Goal: Task Accomplishment & Management: Manage account settings

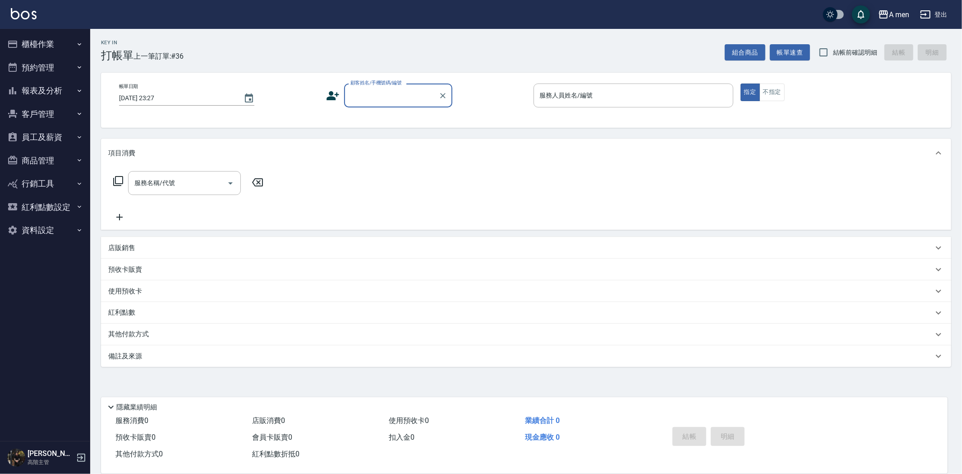
click at [66, 80] on button "報表及分析" at bounding box center [45, 90] width 83 height 23
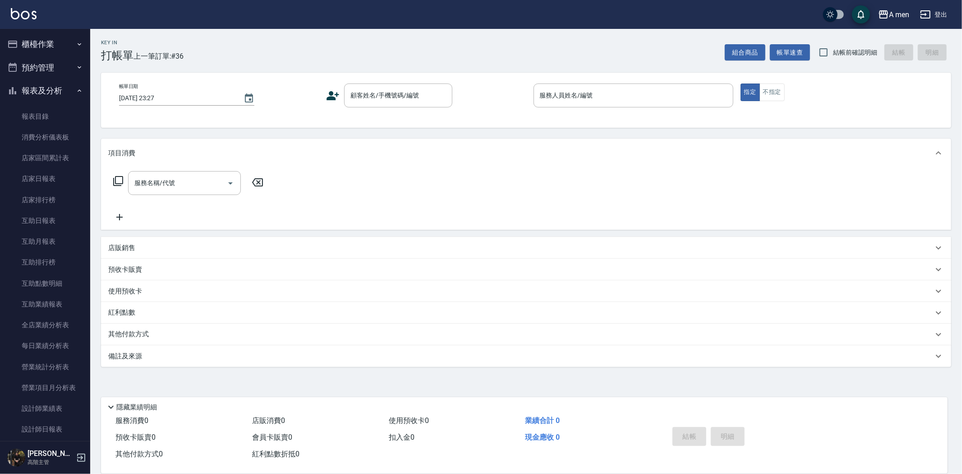
click at [62, 84] on button "報表及分析" at bounding box center [45, 90] width 83 height 23
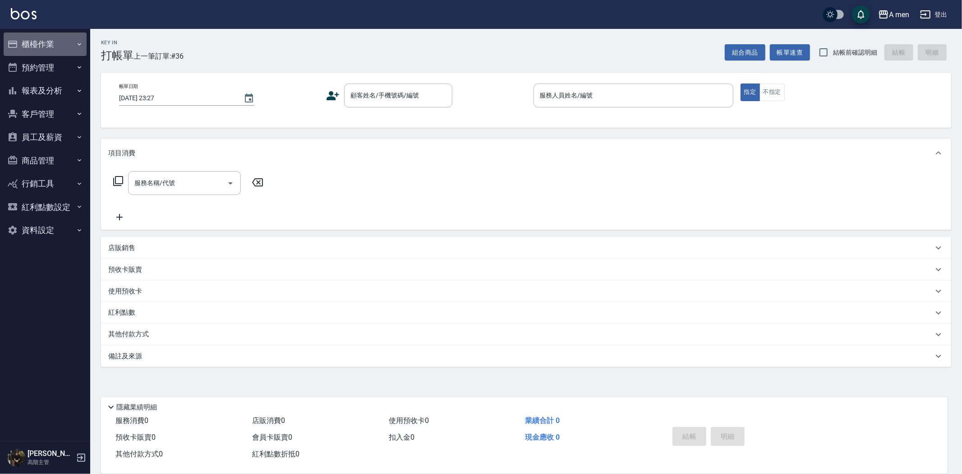
click at [51, 42] on button "櫃檯作業" at bounding box center [45, 43] width 83 height 23
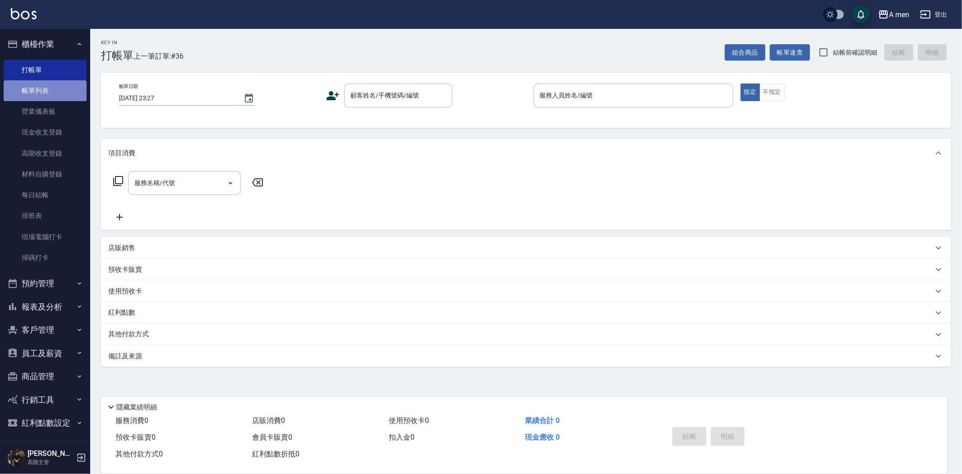
click at [56, 89] on link "帳單列表" at bounding box center [45, 90] width 83 height 21
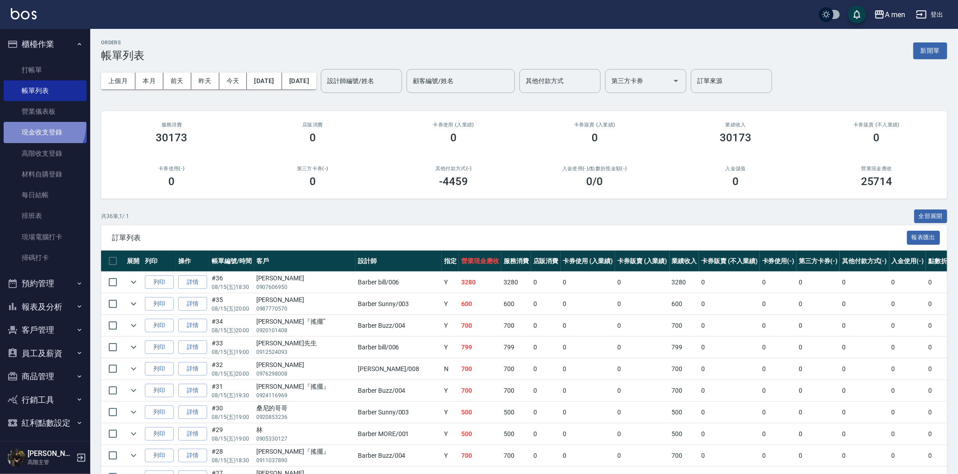
click at [38, 125] on link "現金收支登錄" at bounding box center [45, 132] width 83 height 21
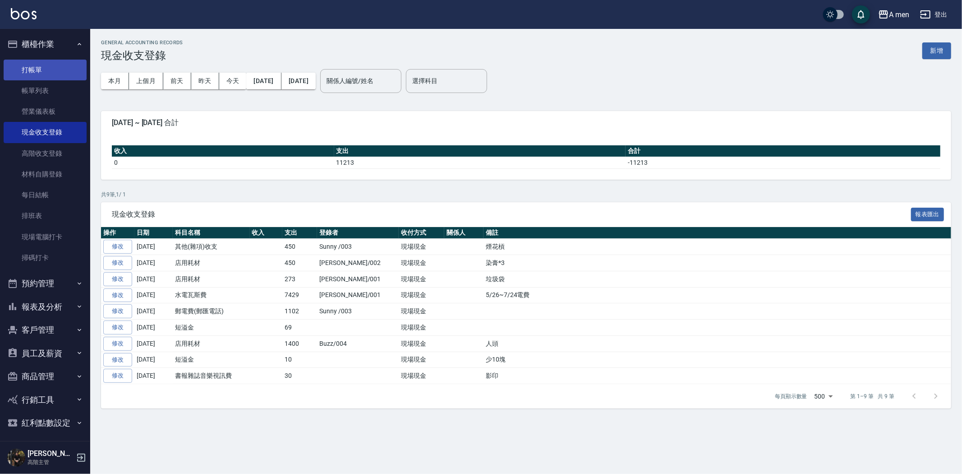
click at [44, 68] on link "打帳單" at bounding box center [45, 70] width 83 height 21
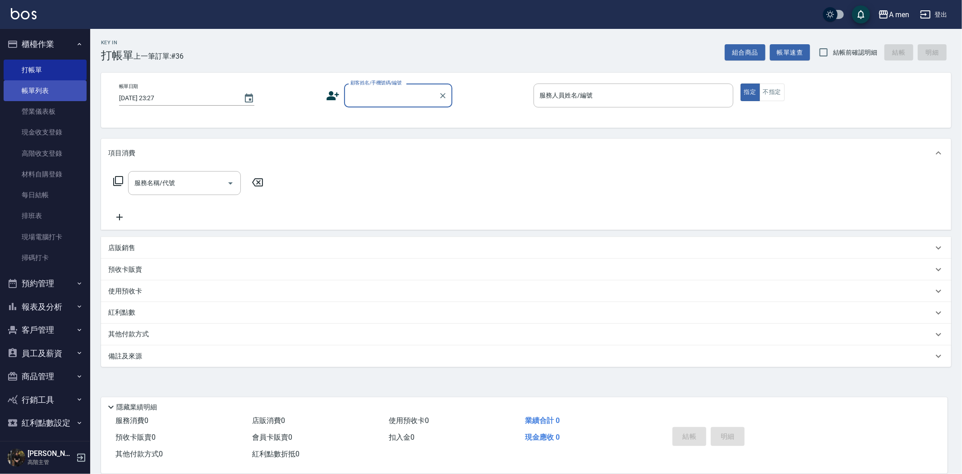
click at [56, 91] on link "帳單列表" at bounding box center [45, 90] width 83 height 21
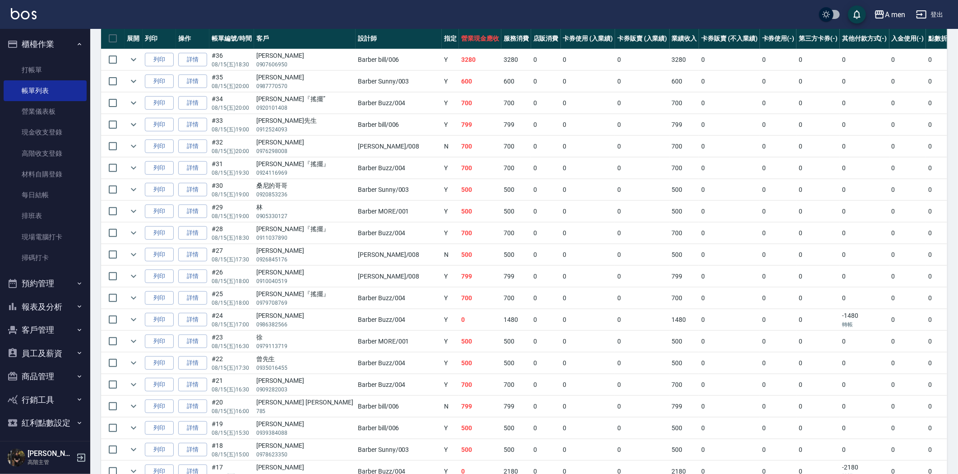
scroll to position [22, 0]
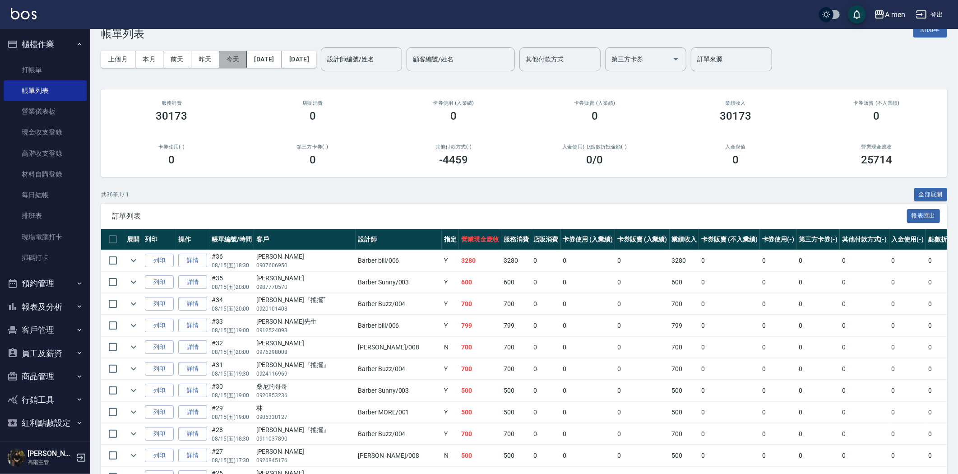
click at [238, 55] on button "今天" at bounding box center [233, 59] width 28 height 17
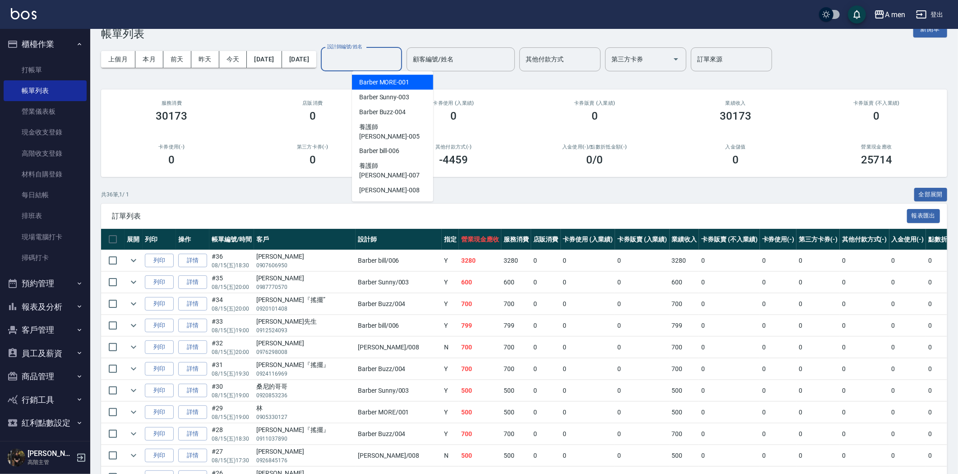
click at [374, 58] on input "設計師編號/姓名" at bounding box center [361, 59] width 73 height 16
click at [408, 144] on div "Barber bill -006" at bounding box center [392, 151] width 81 height 15
type input "Barber bill-006"
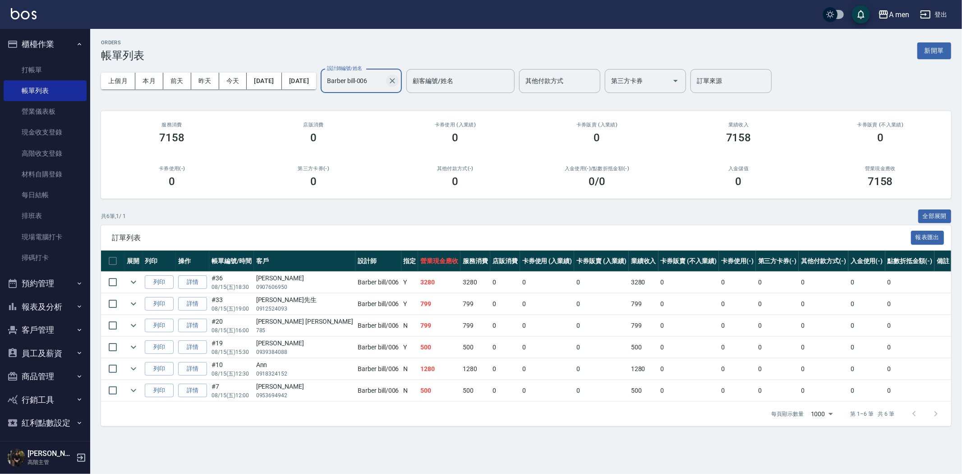
click at [395, 82] on icon "Clear" at bounding box center [392, 80] width 5 height 5
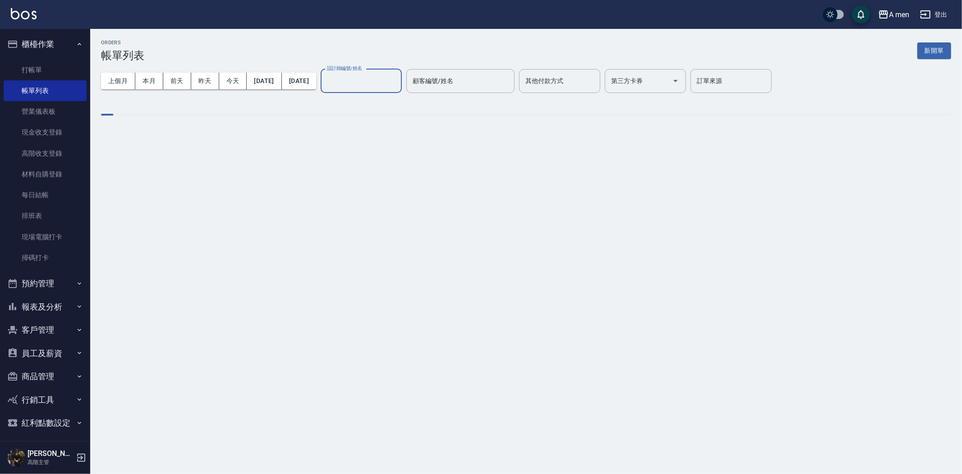
click at [389, 79] on input "設計師編號/姓名" at bounding box center [361, 81] width 73 height 16
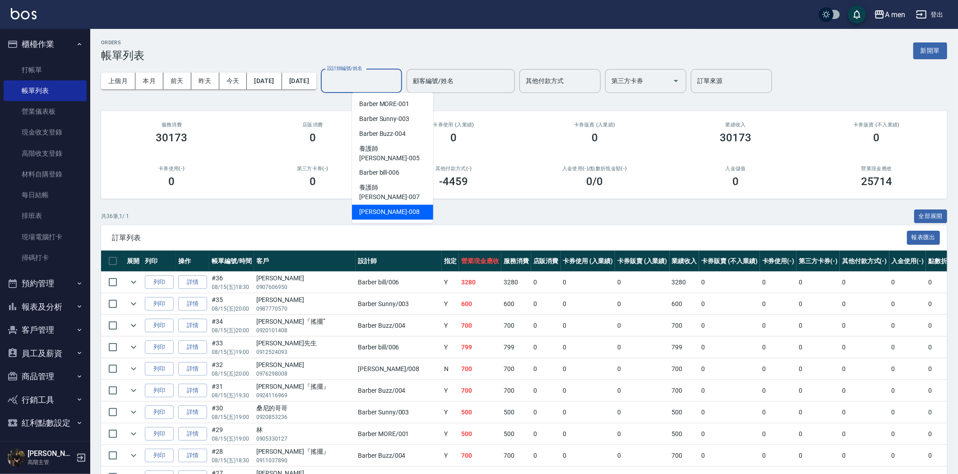
click at [404, 205] on div "Garry -008" at bounding box center [392, 212] width 81 height 15
type input "Garry-008"
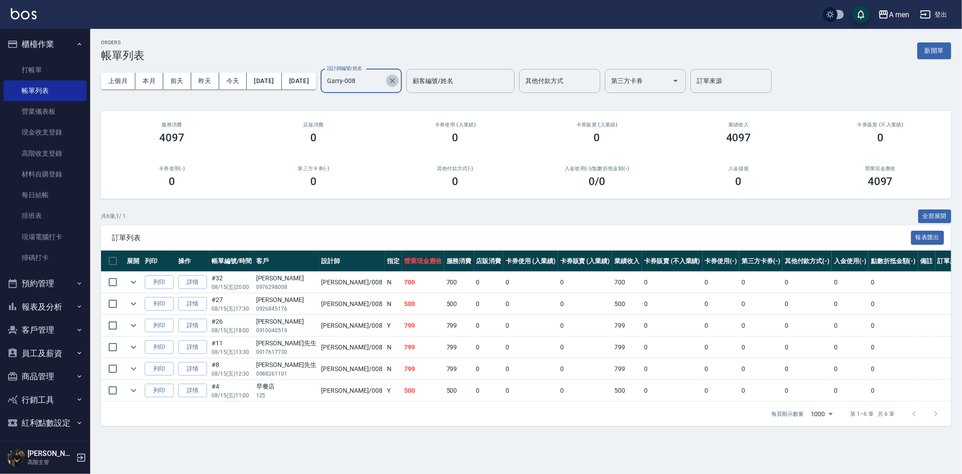
click at [397, 78] on icon "Clear" at bounding box center [392, 80] width 9 height 9
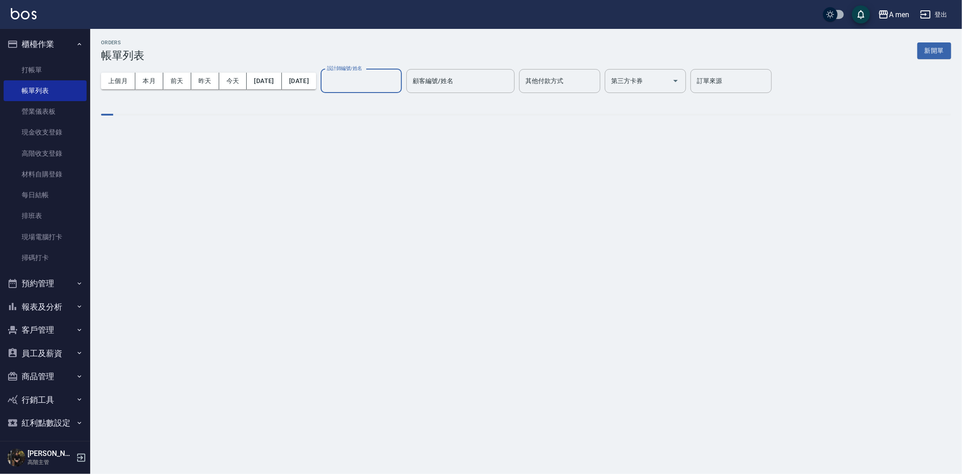
click at [398, 77] on input "設計師編號/姓名" at bounding box center [361, 81] width 73 height 16
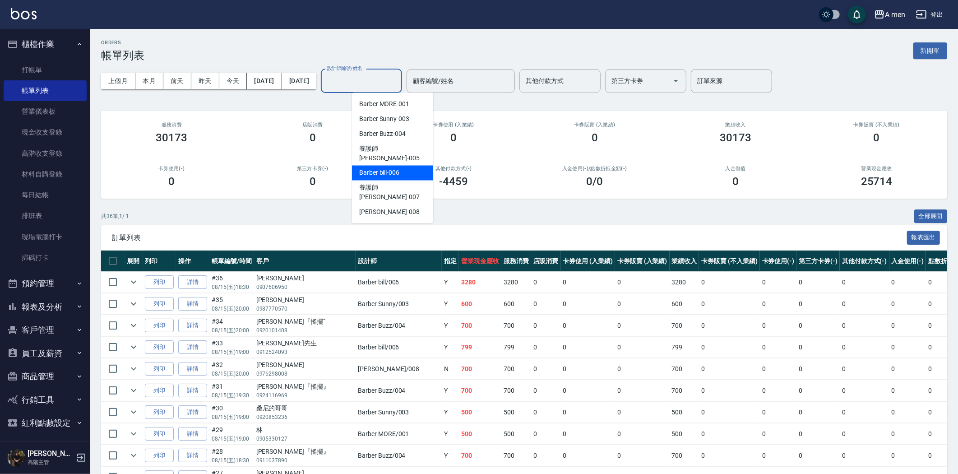
click at [397, 168] on span "Barber bill -006" at bounding box center [379, 172] width 40 height 9
type input "Barber bill-006"
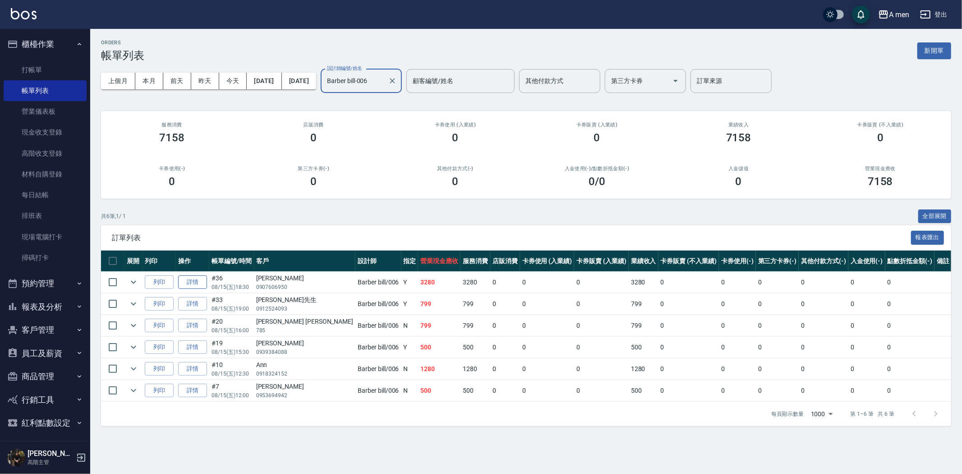
click at [199, 282] on link "詳情" at bounding box center [192, 282] width 29 height 14
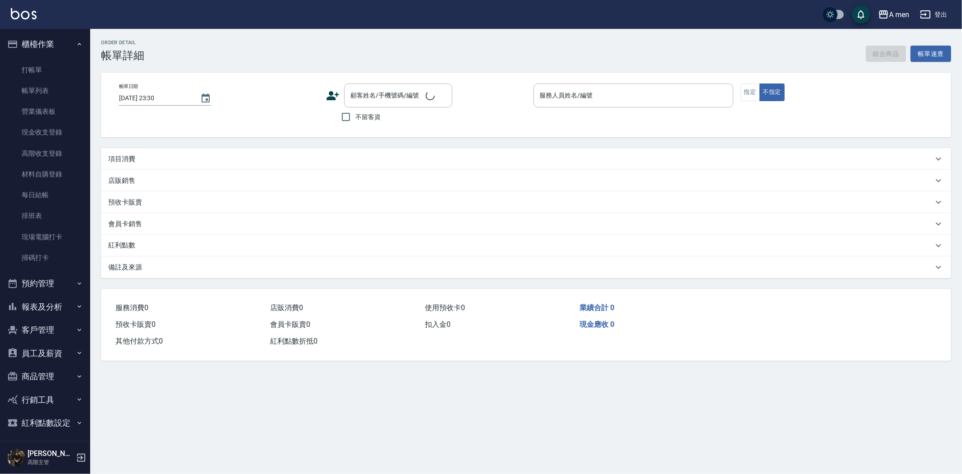
type input "2025/08/15 18:30"
type input "Barber bill-006"
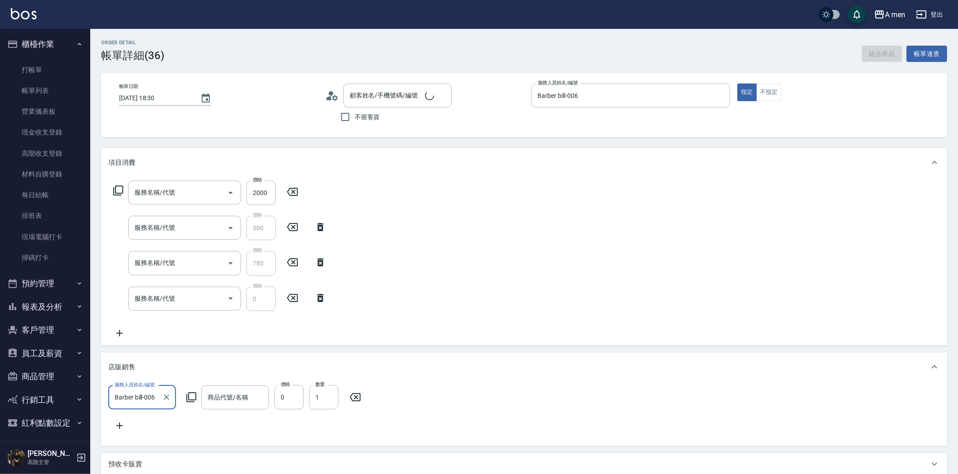
type input "朱/0907606950/null"
type input "男士燙髮(B01)"
type input "組合活動 剪髮"
type input "養護師 控油去屑套餐組合"
type input "升單獎金 控油去屑套餐"
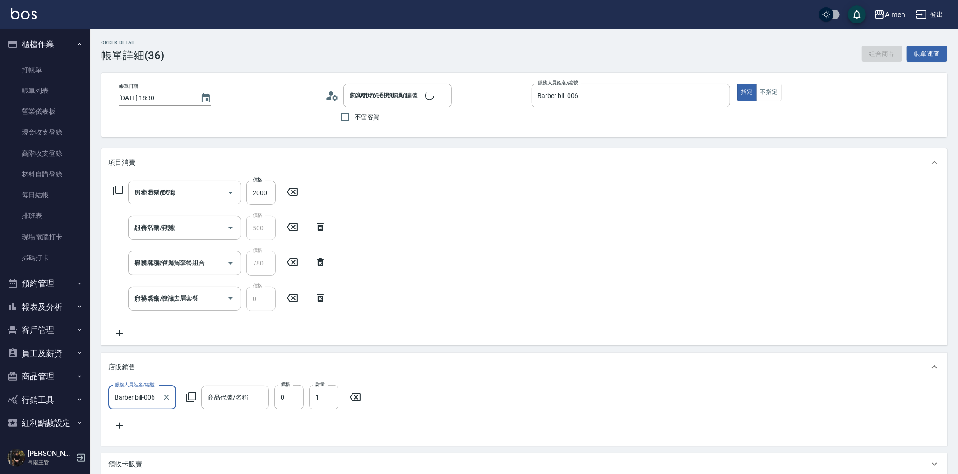
scroll to position [0, 0]
type input "方舟 經典髮油"
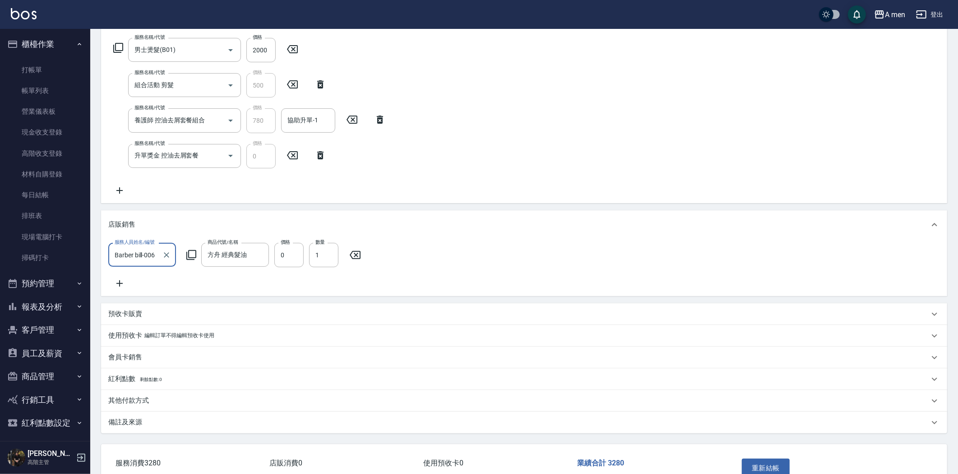
scroll to position [0, 0]
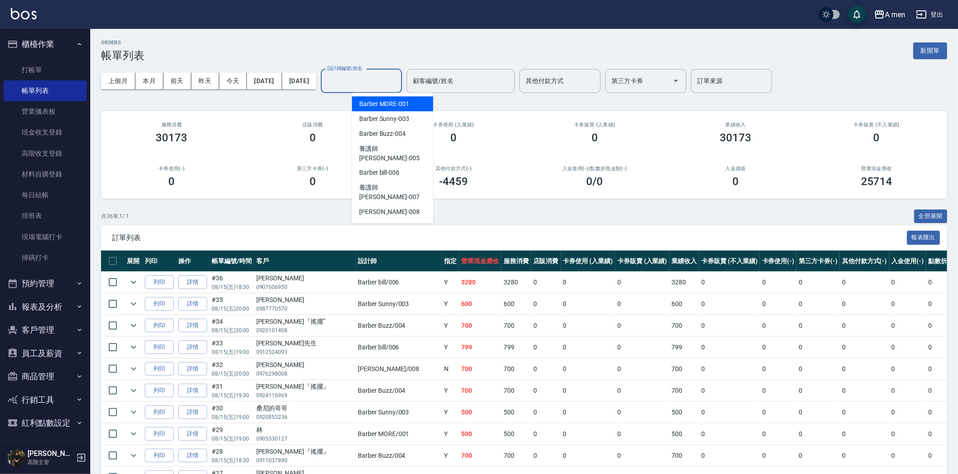
click at [359, 79] on input "設計師編號/姓名" at bounding box center [361, 81] width 73 height 16
click at [407, 111] on div "Barber Sunny -003" at bounding box center [392, 118] width 81 height 15
type input "Barber Sunny -003"
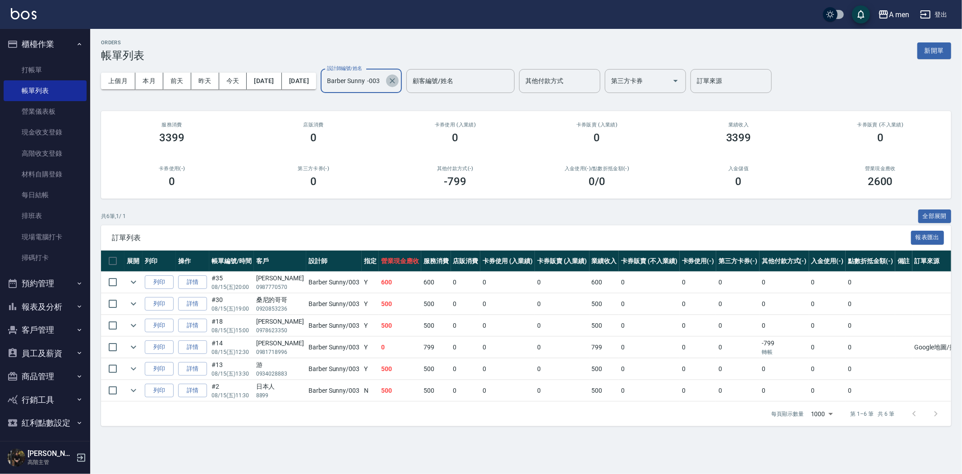
click at [397, 78] on icon "Clear" at bounding box center [392, 80] width 9 height 9
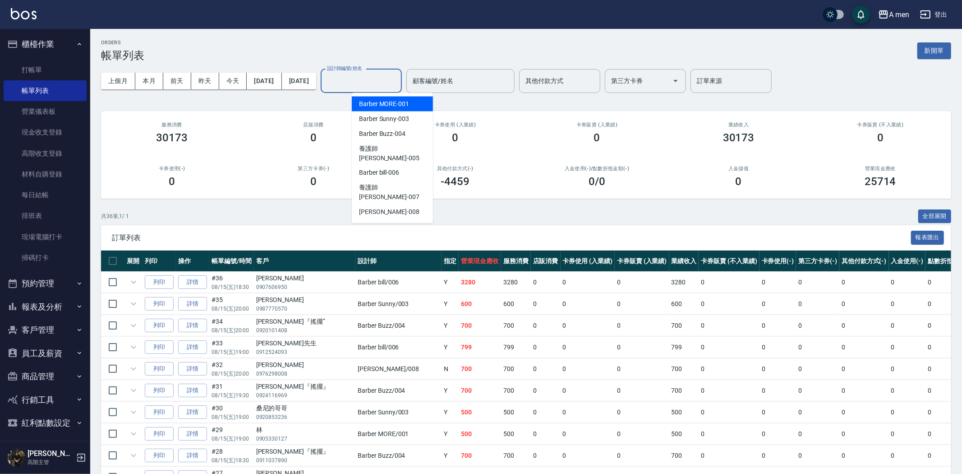
click at [387, 78] on input "設計師編號/姓名" at bounding box center [361, 81] width 73 height 16
click at [398, 130] on span "Barber Buzz -004" at bounding box center [382, 133] width 46 height 9
type input "Barber Buzz-004"
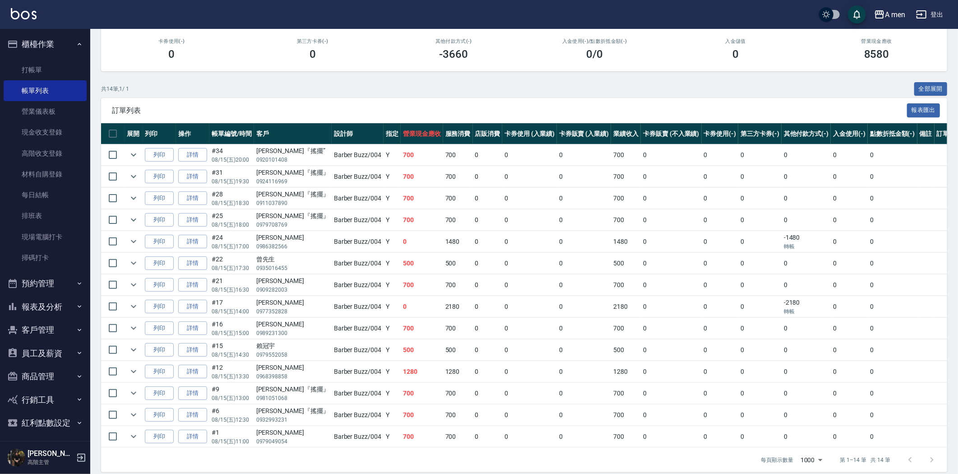
scroll to position [137, 0]
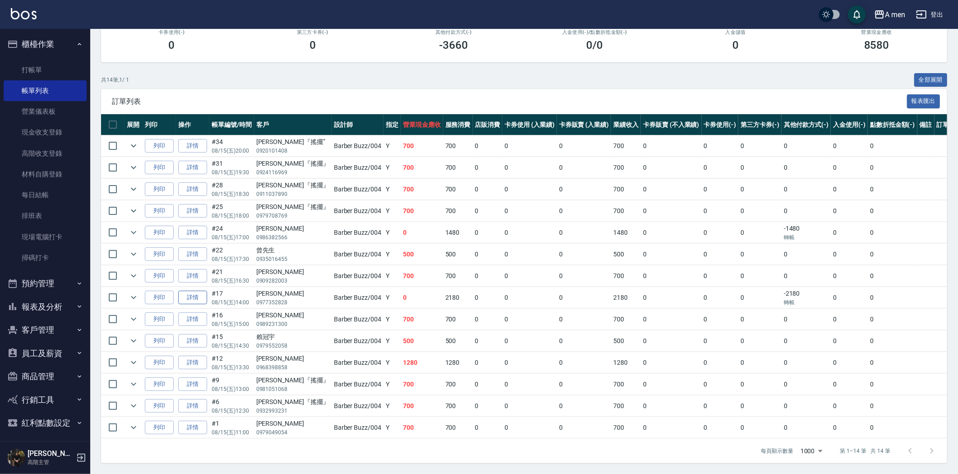
click at [201, 299] on link "詳情" at bounding box center [192, 298] width 29 height 14
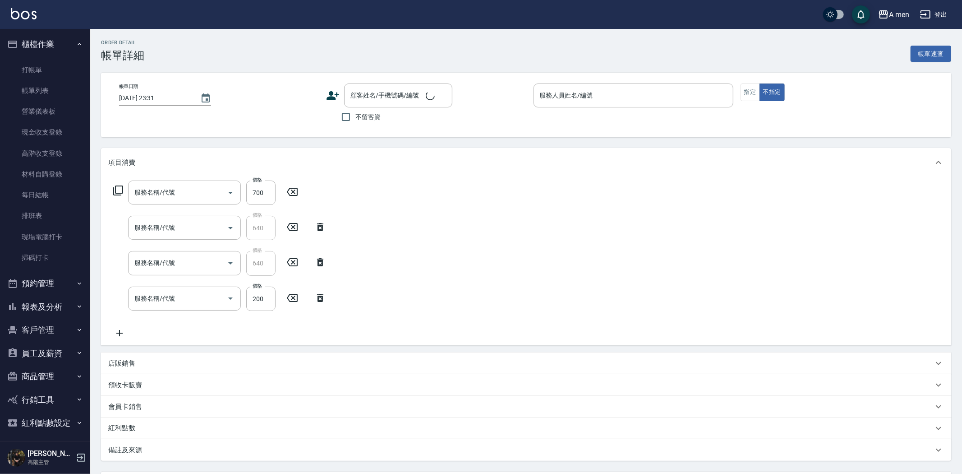
type input "男士理髮(A01)"
type input "養護師 換爸 做臉獎金"
type input "養護師 換爸 洗頭獎金"
type input "養護師 額外開發"
type input "2025/08/15 14:00"
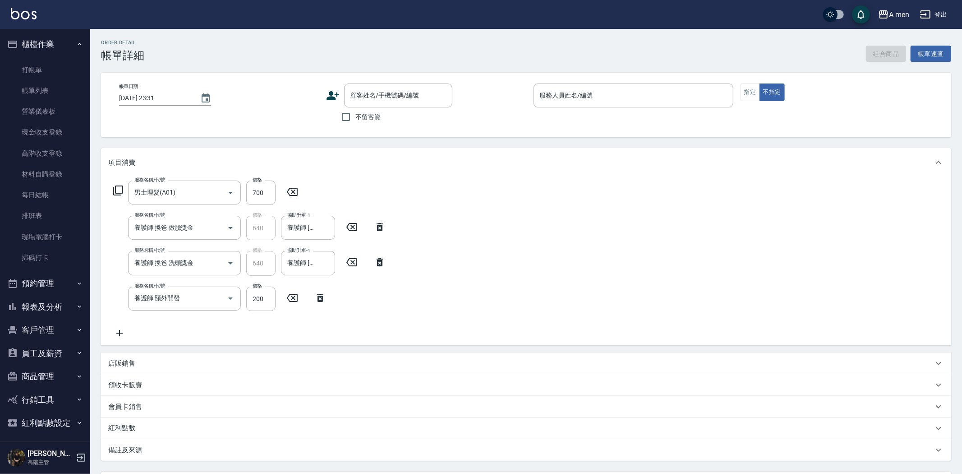
type input "Barber Buzz-004"
type input "潘ㄧ銘/0977352828/null"
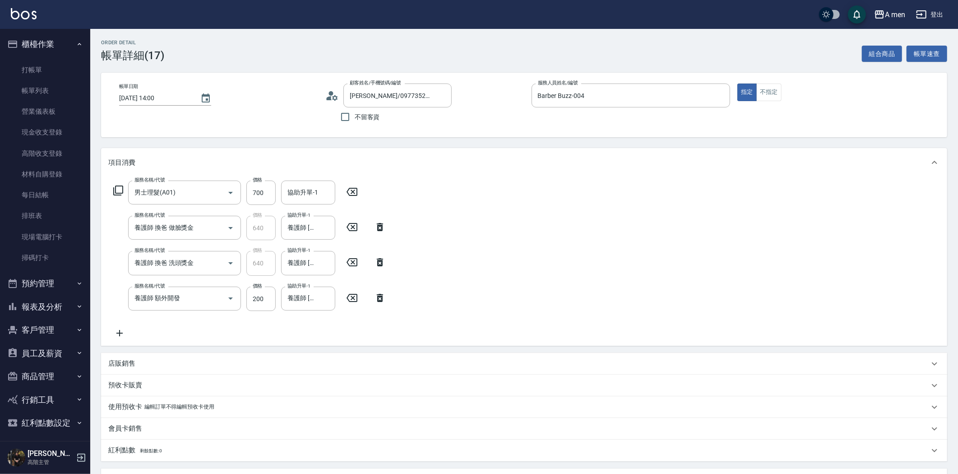
click at [382, 298] on icon at bounding box center [380, 298] width 6 height 8
type input "0"
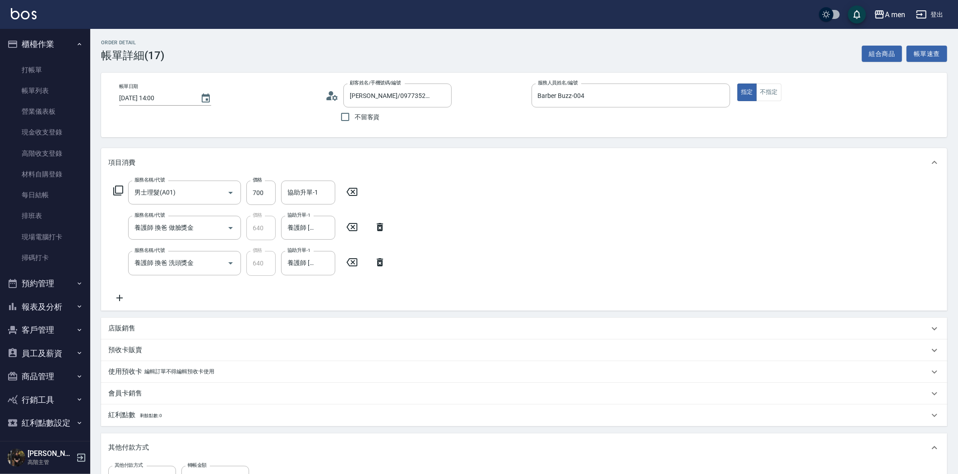
click at [380, 257] on icon at bounding box center [380, 262] width 23 height 11
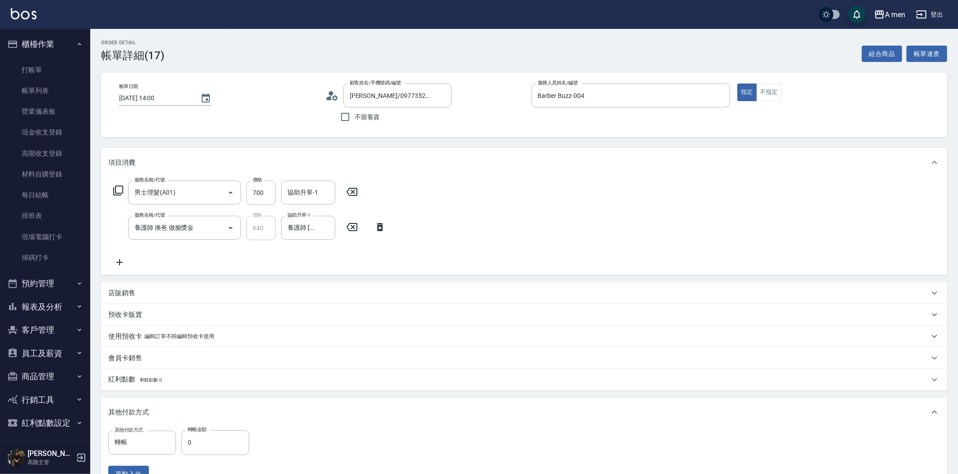
click at [384, 225] on icon at bounding box center [380, 227] width 23 height 11
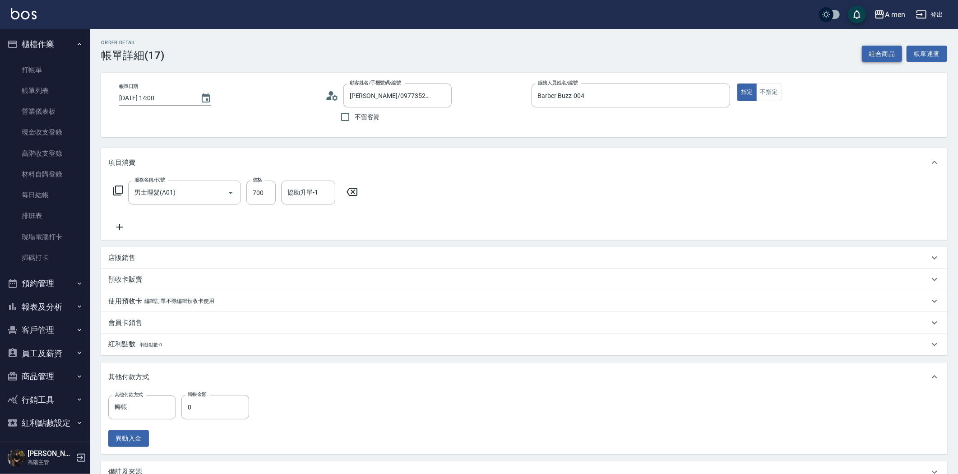
click at [874, 51] on button "組合商品" at bounding box center [882, 54] width 41 height 17
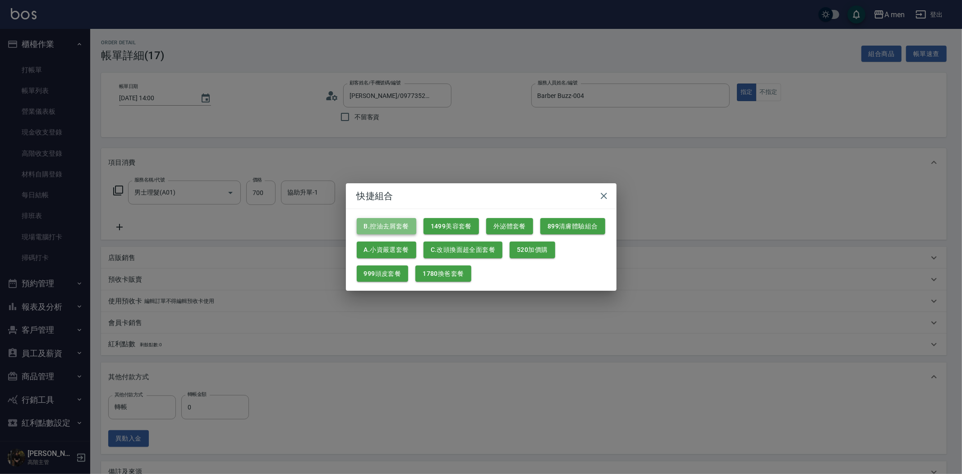
click at [390, 225] on button "B.控油去屑套餐" at bounding box center [387, 226] width 60 height 17
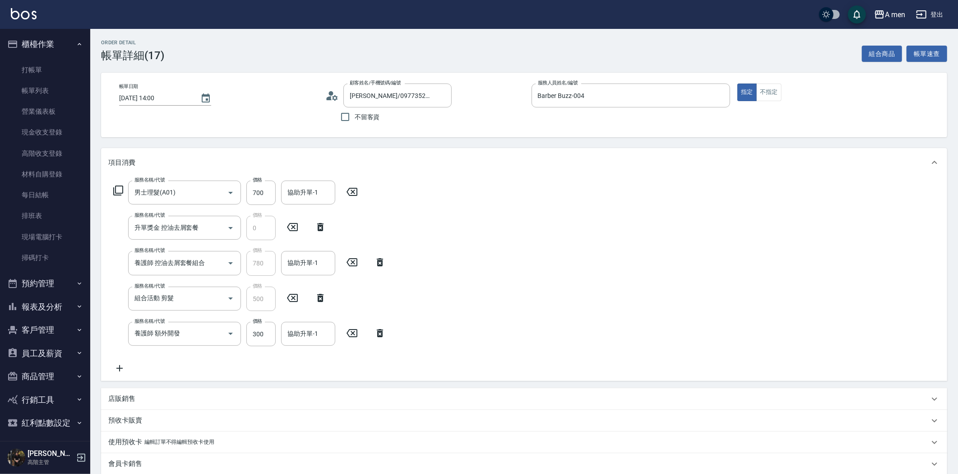
click at [375, 334] on icon at bounding box center [380, 333] width 23 height 11
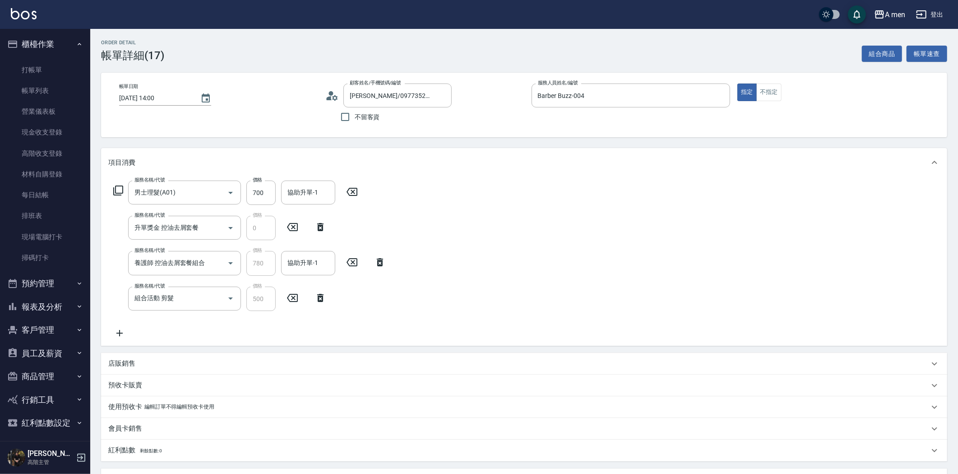
click at [317, 297] on icon at bounding box center [320, 297] width 23 height 11
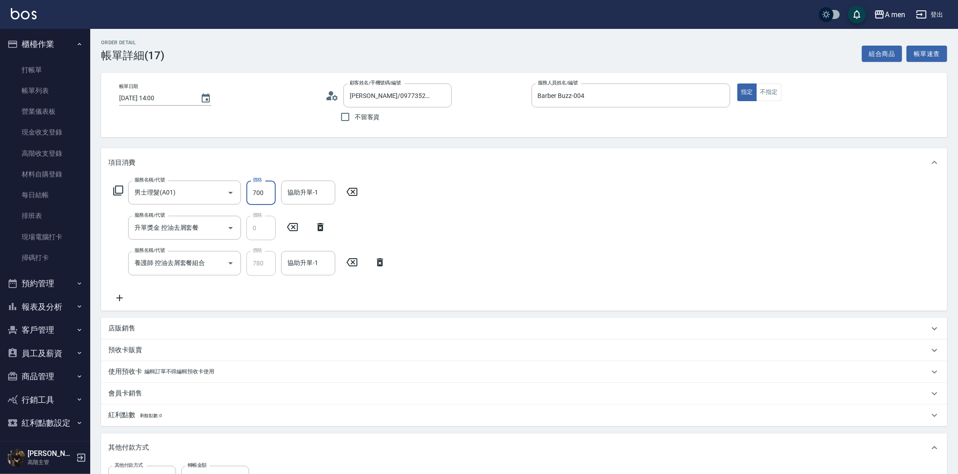
click at [272, 195] on input "700" at bounding box center [260, 192] width 29 height 24
click at [114, 293] on icon at bounding box center [119, 297] width 23 height 11
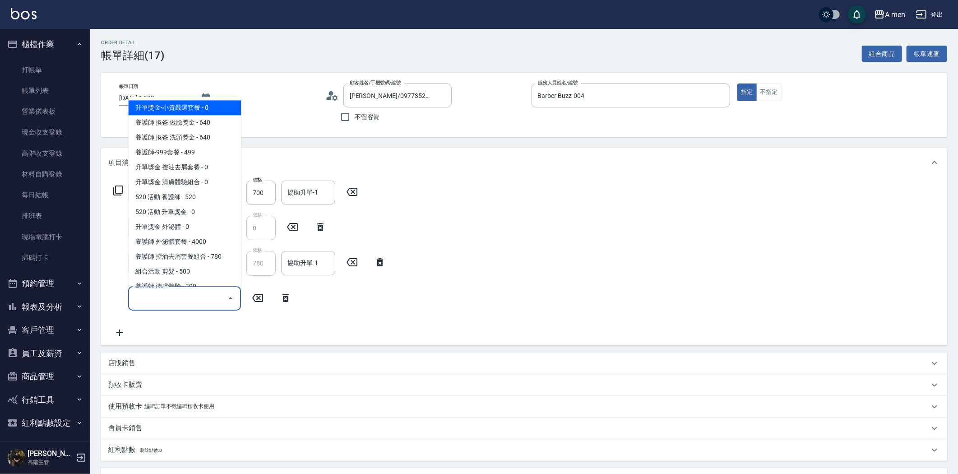
click at [185, 293] on input "服務名稱/代號" at bounding box center [177, 299] width 91 height 16
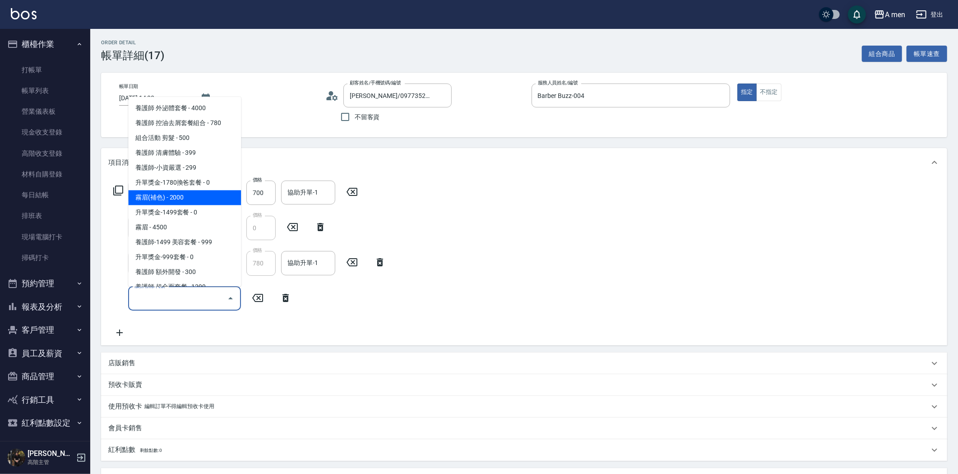
scroll to position [150, 0]
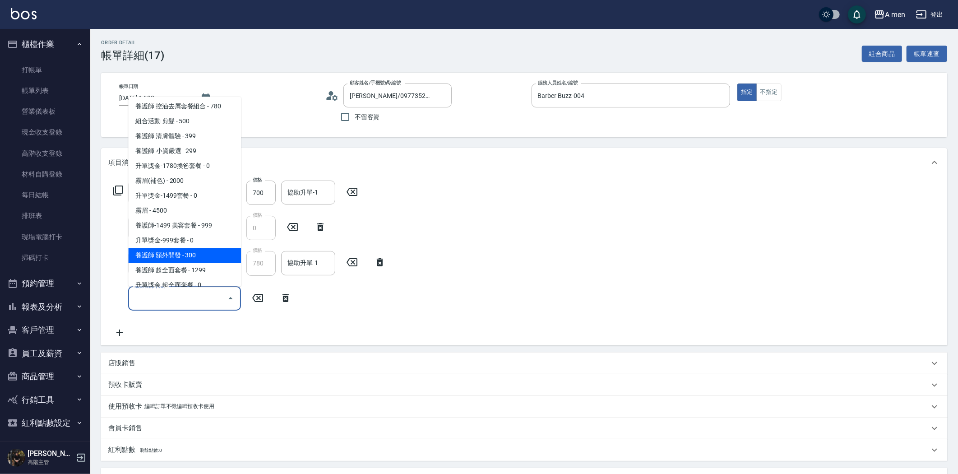
click at [208, 255] on span "養護師 額外開發 - 300" at bounding box center [184, 255] width 113 height 15
type input "養護師 額外開發"
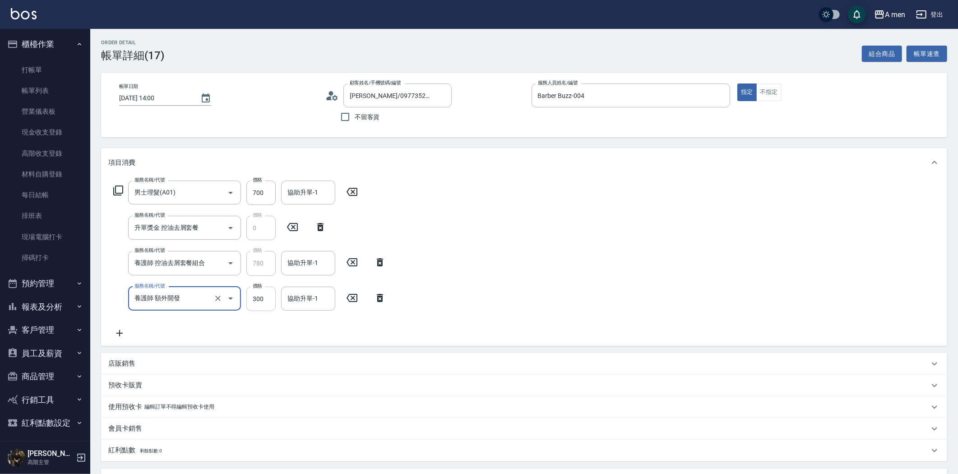
click at [267, 299] on input "300" at bounding box center [260, 299] width 29 height 24
type input "200"
click at [314, 260] on input "協助升單-1" at bounding box center [308, 263] width 46 height 16
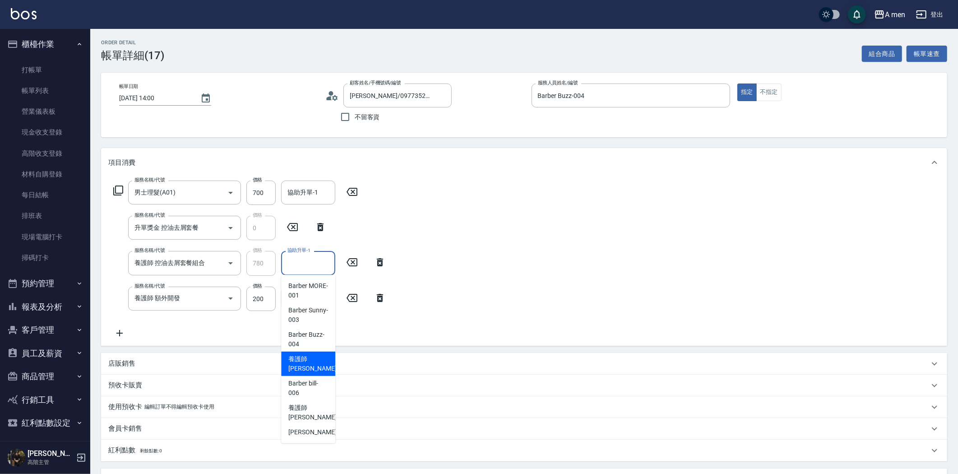
click at [332, 361] on div "養護師 小蔡 -005" at bounding box center [308, 364] width 54 height 24
type input "養護師 小蔡-005"
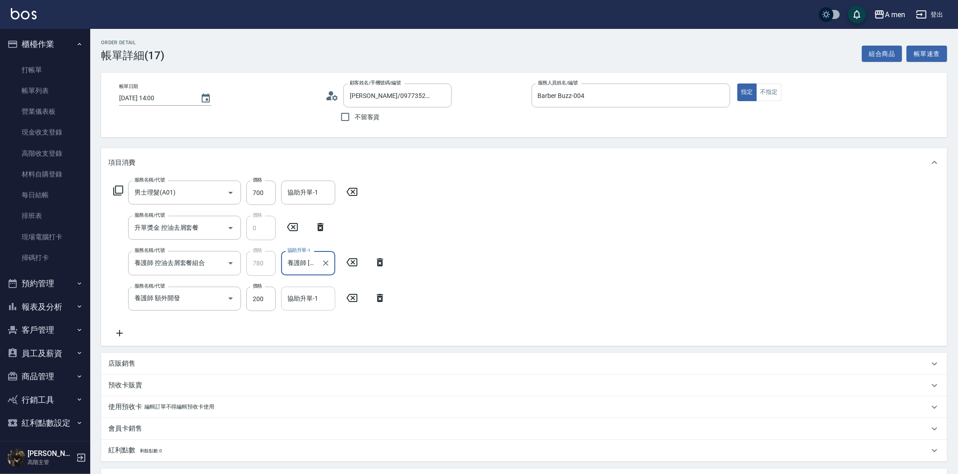
click at [312, 298] on input "協助升單-1" at bounding box center [308, 299] width 46 height 16
click at [304, 202] on span "養護師 小蔡 -005" at bounding box center [318, 206] width 60 height 19
type input "養護師 小蔡-005"
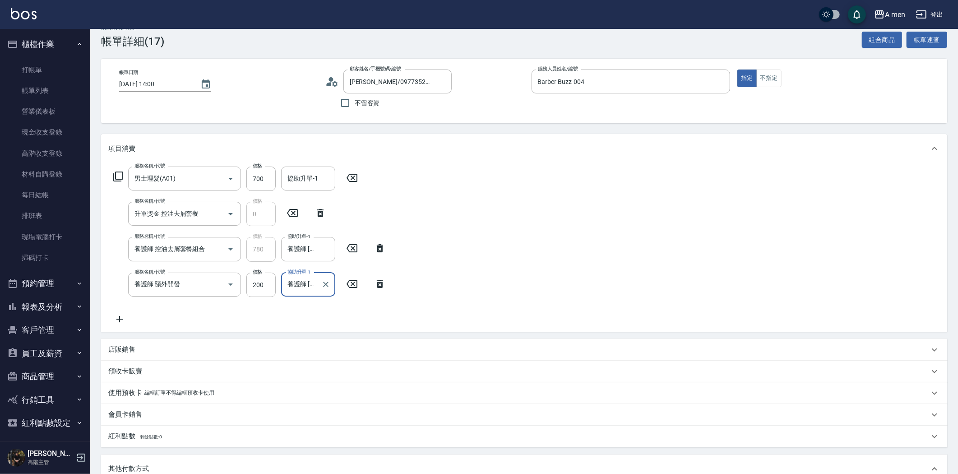
scroll to position [10, 0]
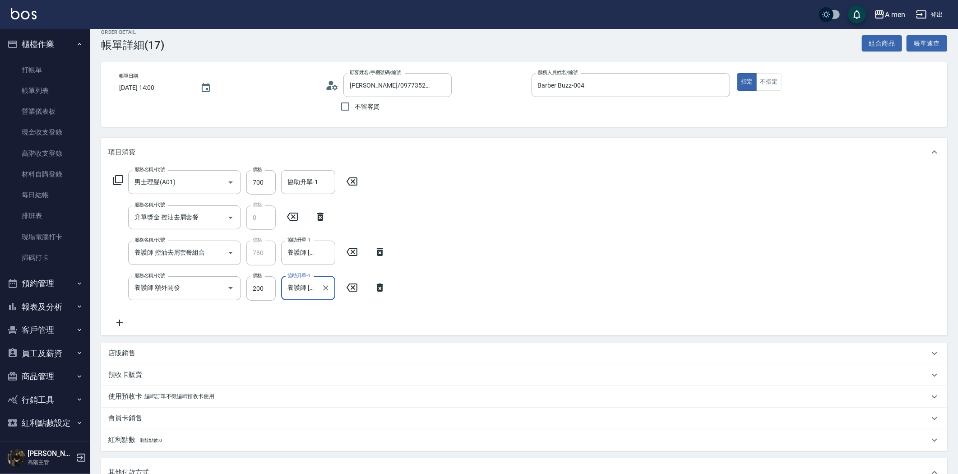
click at [123, 323] on icon at bounding box center [119, 322] width 23 height 11
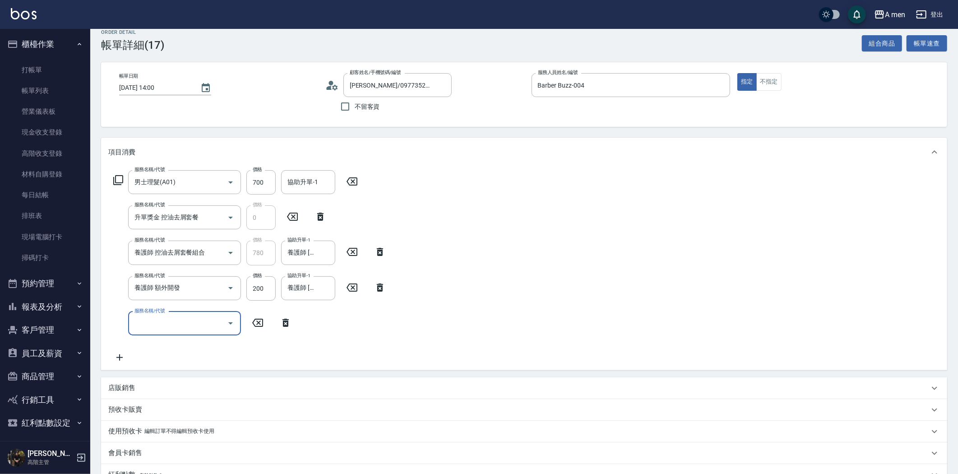
click at [217, 317] on input "服務名稱/代號" at bounding box center [177, 323] width 91 height 16
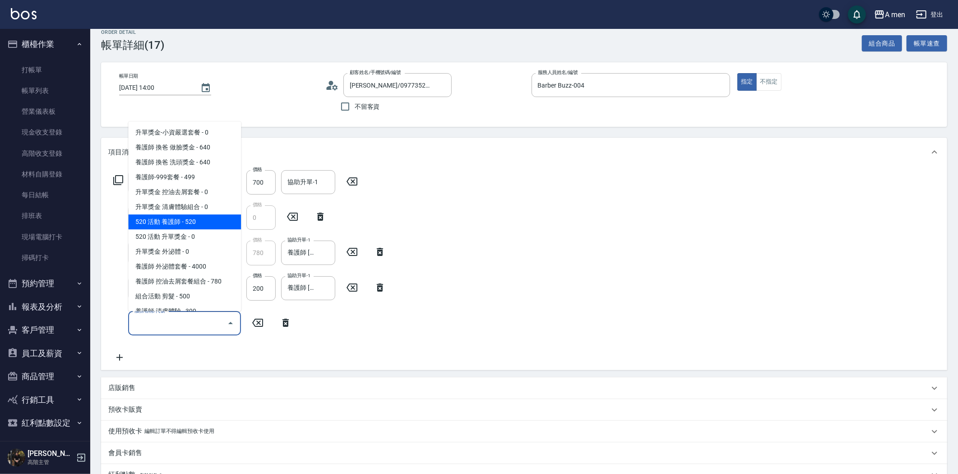
click at [200, 220] on span "520 活動 養護師 - 520" at bounding box center [184, 221] width 113 height 15
type input "520 活動 養護師"
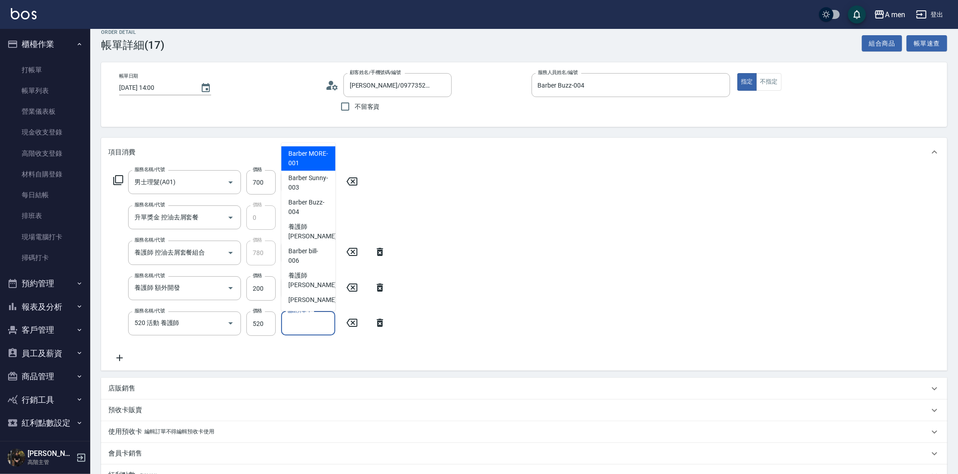
click at [308, 327] on input "協助升單-1" at bounding box center [308, 323] width 46 height 16
click at [317, 224] on span "養護師 小蔡 -005" at bounding box center [318, 231] width 60 height 19
type input "養護師 小蔡-005"
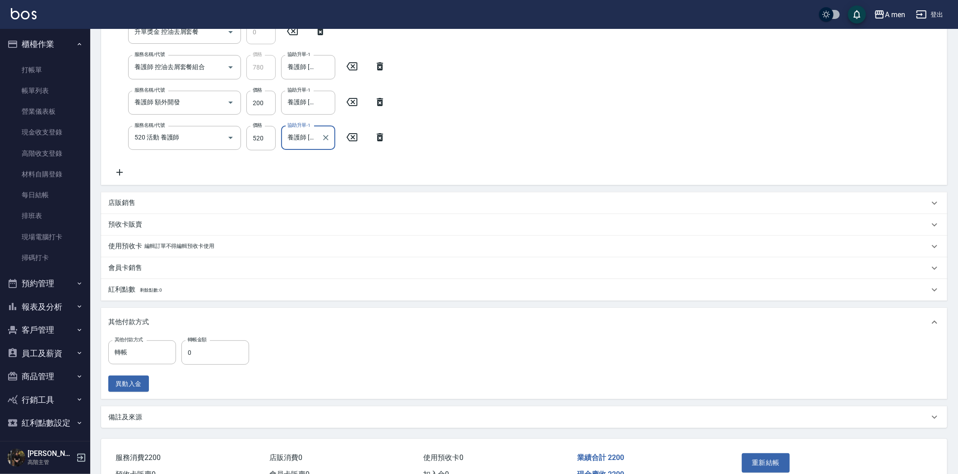
scroll to position [0, 0]
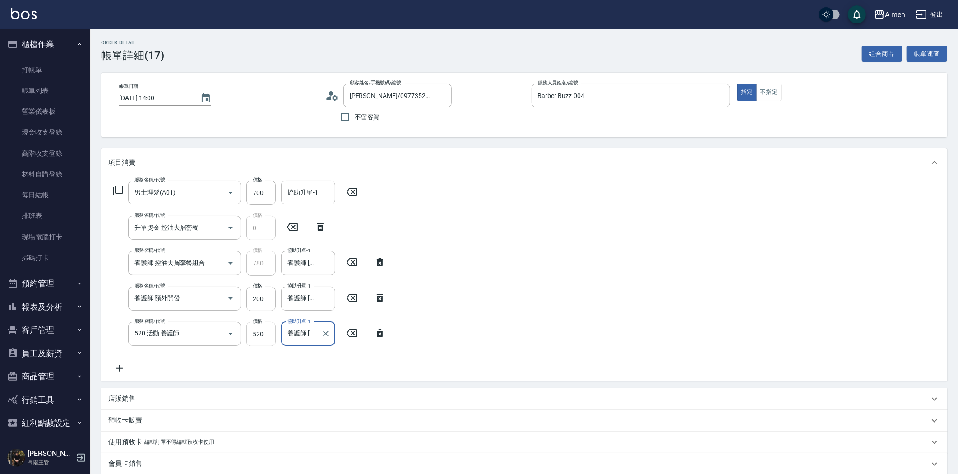
click at [269, 328] on input "520" at bounding box center [260, 334] width 29 height 24
type input "500"
drag, startPoint x: 474, startPoint y: 287, endPoint x: 510, endPoint y: 288, distance: 36.1
click at [475, 287] on div "服務名稱/代號 男士理髮(A01) 服務名稱/代號 價格 700 價格 協助升單-1 協助升單-1 服務名稱/代號 升單獎金 控油去屑套餐 服務名稱/代號 價…" at bounding box center [524, 279] width 846 height 204
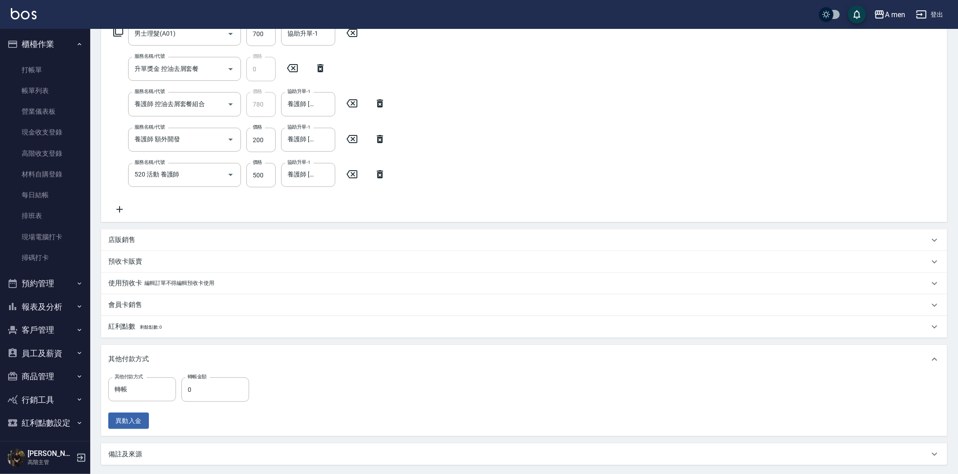
scroll to position [246, 0]
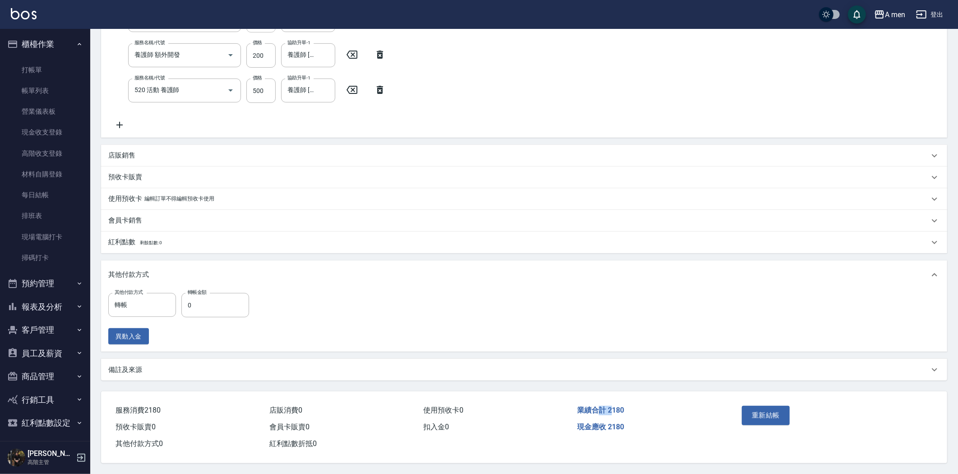
drag, startPoint x: 613, startPoint y: 411, endPoint x: 598, endPoint y: 409, distance: 15.1
click at [598, 409] on span "業績合計 2180" at bounding box center [600, 410] width 47 height 9
click at [598, 408] on span "業績合計 2180" at bounding box center [600, 410] width 47 height 9
click at [621, 406] on span "業績合計 2180" at bounding box center [600, 410] width 47 height 9
click at [786, 418] on button "重新結帳" at bounding box center [766, 415] width 48 height 19
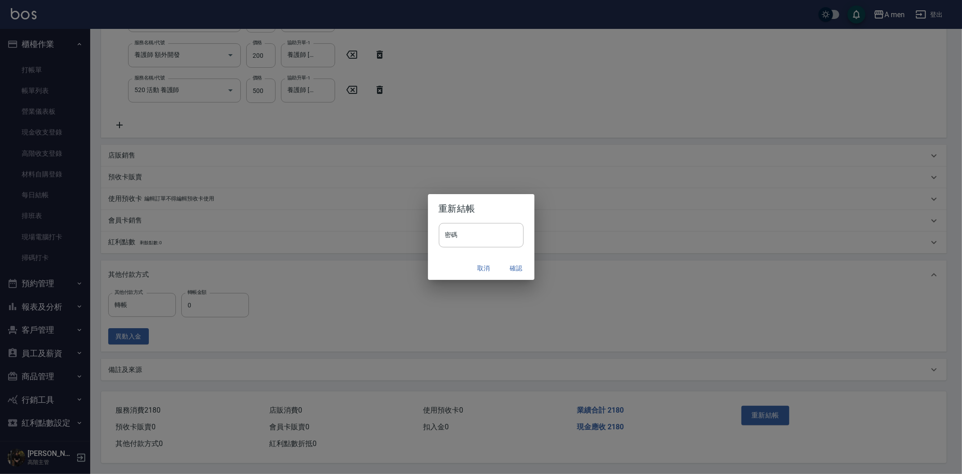
click at [486, 265] on button "取消" at bounding box center [484, 268] width 29 height 17
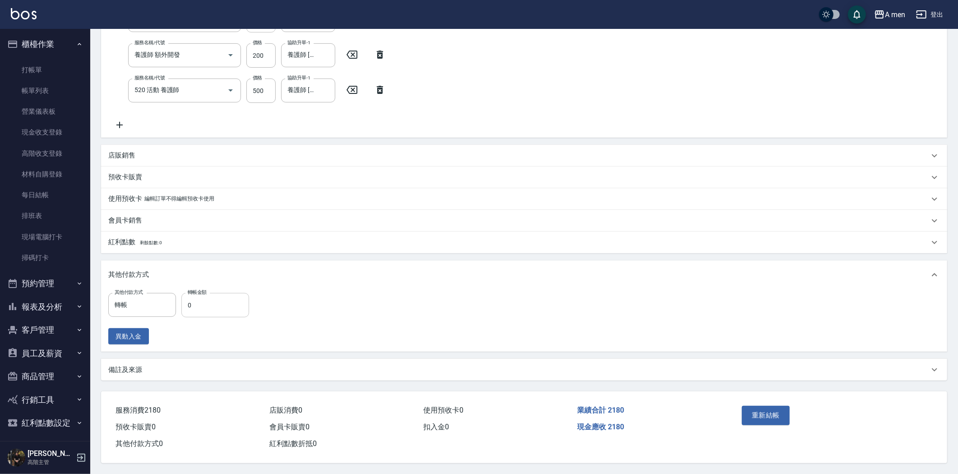
drag, startPoint x: 206, startPoint y: 287, endPoint x: 210, endPoint y: 295, distance: 8.5
click at [208, 293] on div "轉帳金額 0 轉帳金額" at bounding box center [215, 305] width 68 height 24
click at [212, 299] on input "0" at bounding box center [215, 305] width 68 height 24
type input "2180"
drag, startPoint x: 694, startPoint y: 454, endPoint x: 753, endPoint y: 407, distance: 76.0
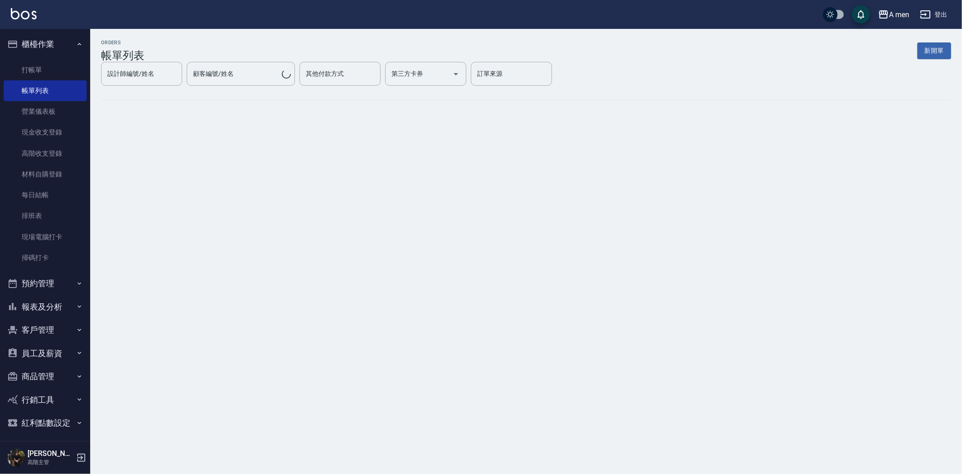
click at [753, 407] on div "ORDERS 帳單列表 新開單 設計師編號/姓名 設計師編號/姓名 顧客編號/姓名 顧客編號/姓名 其他付款方式 其他付款方式 第三方卡券 第三方卡券 訂單來…" at bounding box center [481, 237] width 962 height 474
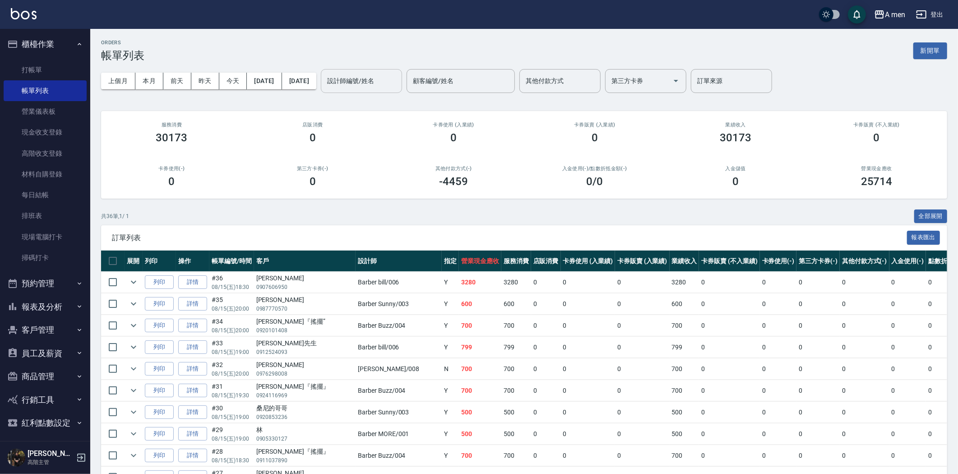
click at [361, 86] on input "設計師編號/姓名" at bounding box center [361, 81] width 73 height 16
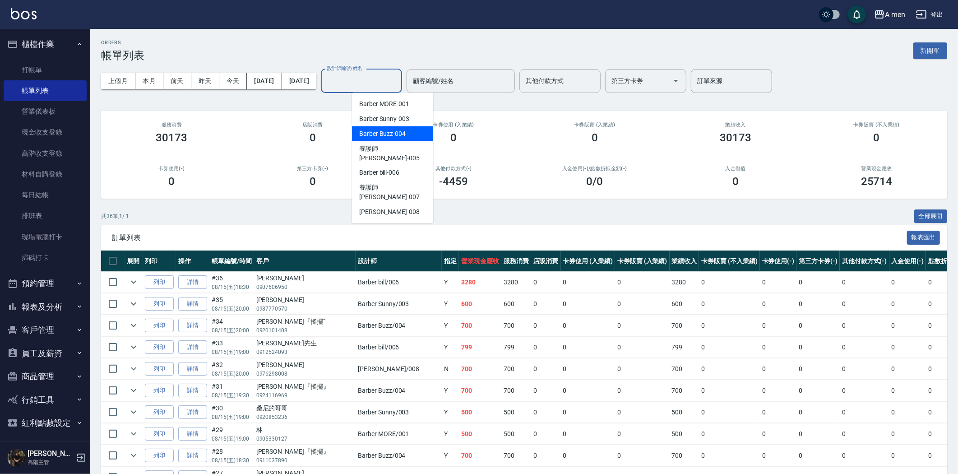
click at [403, 131] on span "Barber Buzz -004" at bounding box center [382, 133] width 46 height 9
type input "Barber Buzz-004"
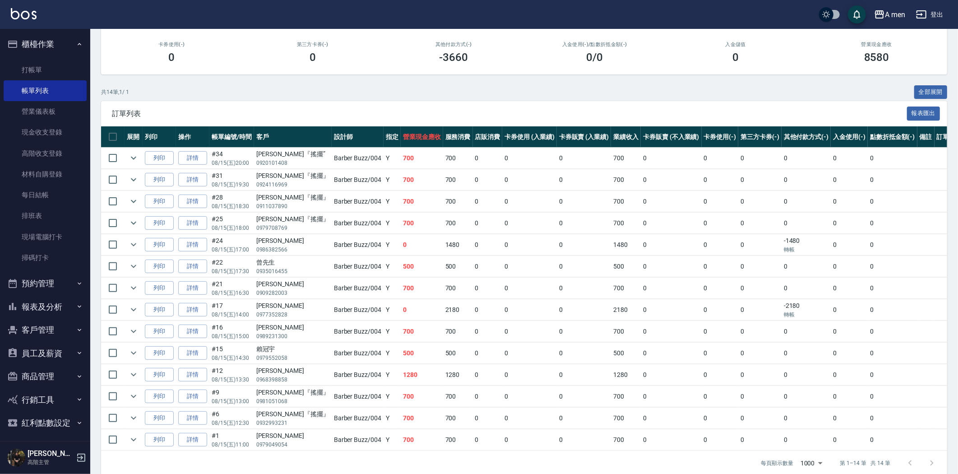
scroll to position [137, 0]
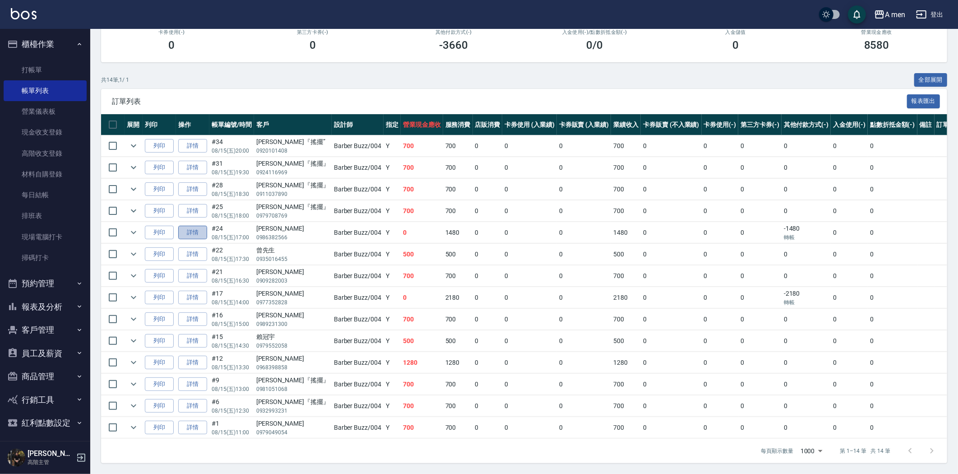
click at [204, 233] on link "詳情" at bounding box center [192, 233] width 29 height 14
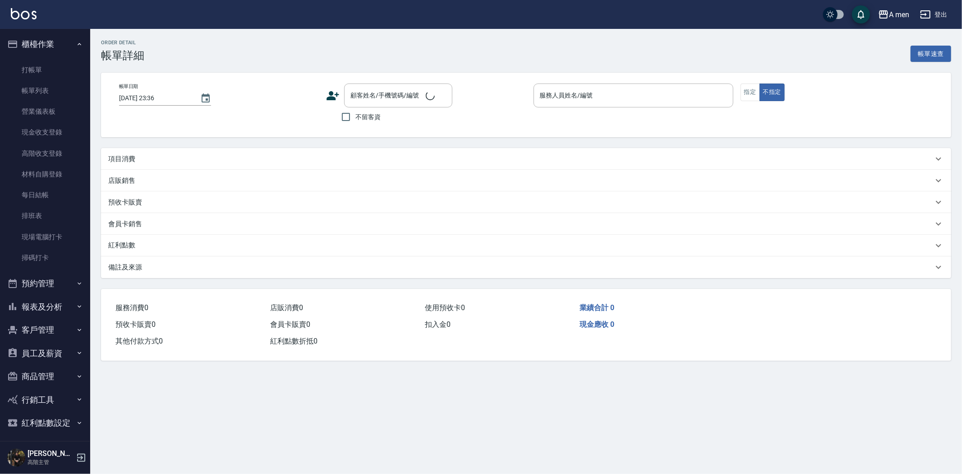
type input "2025/08/15 17:00"
type input "Barber Buzz-004"
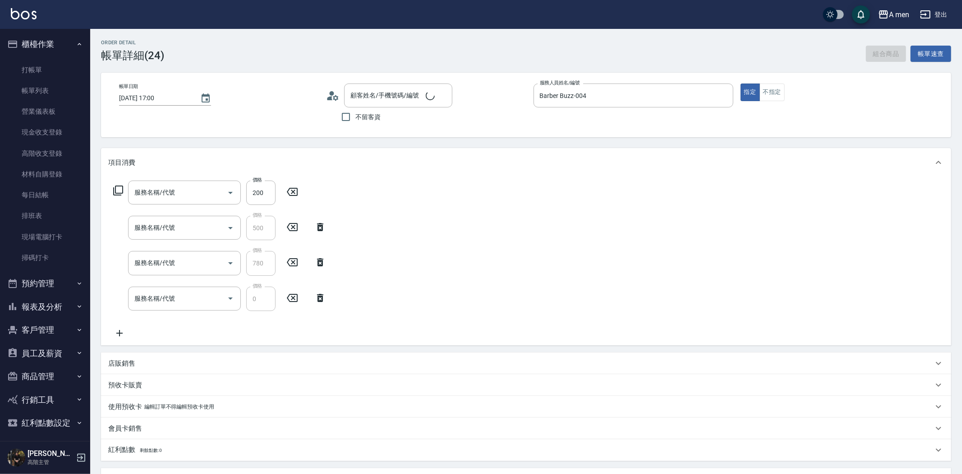
type input "盧政均/0986382566/null"
type input "養護師 額外開發"
type input "組合活動 剪髮"
type input "養護師 控油去屑套餐組合"
type input "升單獎金 控油去屑套餐"
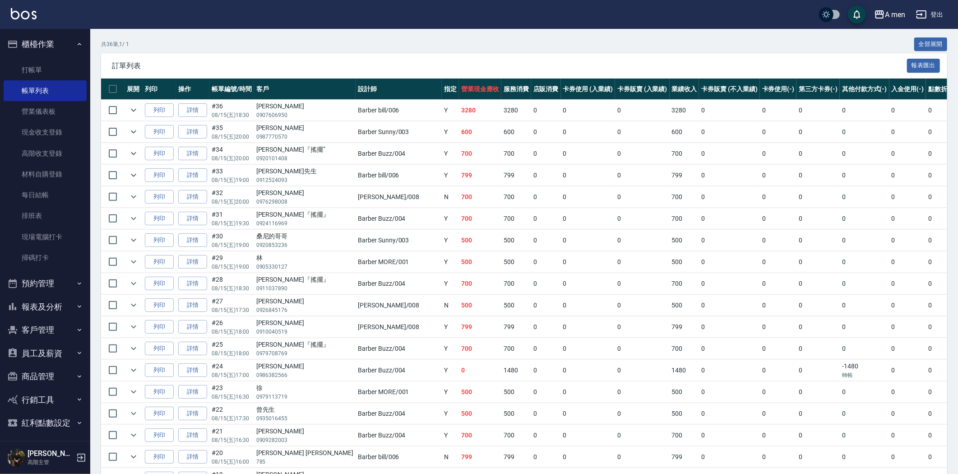
scroll to position [22, 0]
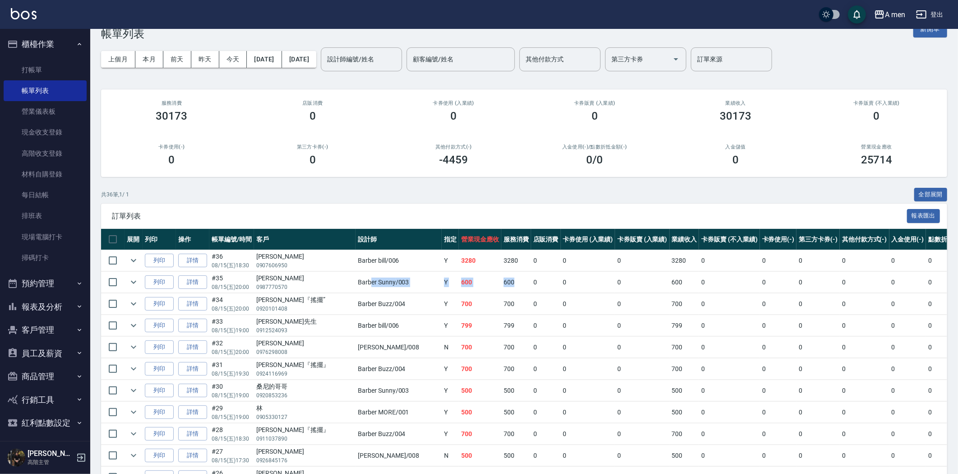
drag, startPoint x: 317, startPoint y: 280, endPoint x: 435, endPoint y: 278, distance: 118.7
click at [433, 278] on tr "列印 詳情 #35 08/15 (五) 20:00 洪梓軒 0987770570 Barber Sunny /003 Y 600 600 0 0 0 600 …" at bounding box center [573, 282] width 944 height 21
click at [501, 276] on td "600" at bounding box center [516, 282] width 30 height 21
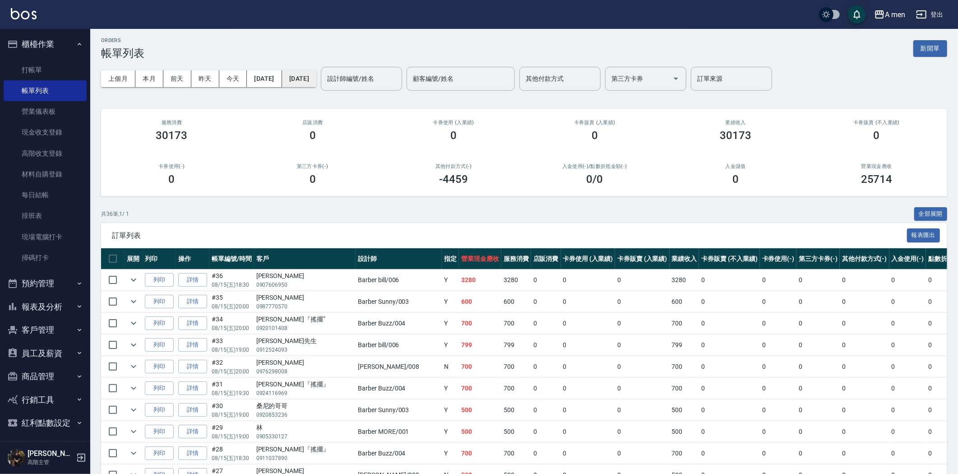
scroll to position [0, 0]
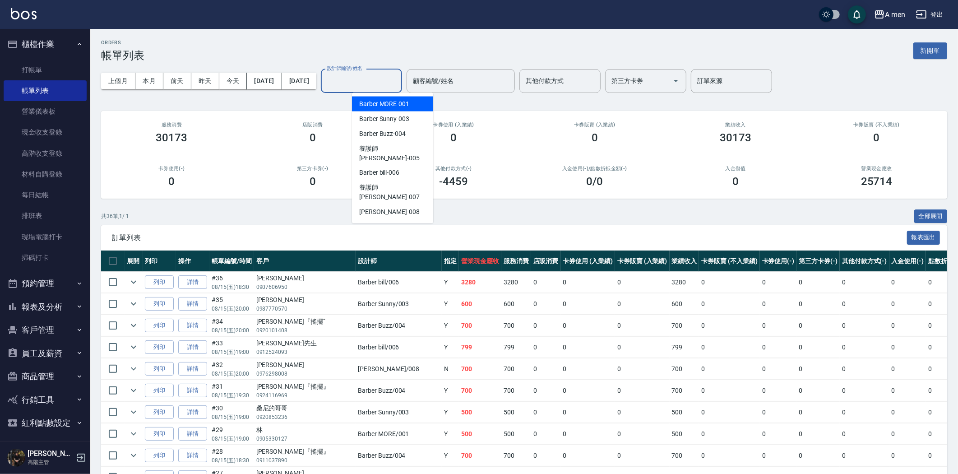
click at [382, 77] on input "設計師編號/姓名" at bounding box center [361, 81] width 73 height 16
drag, startPoint x: 411, startPoint y: 165, endPoint x: 411, endPoint y: 134, distance: 31.6
click at [411, 134] on ul "Barber MORE -001 Barber Sunny -003 Barber Buzz -004 養護師 小蔡 -005 Barber bill -00…" at bounding box center [392, 158] width 81 height 130
click at [411, 134] on div "Barber Buzz -004" at bounding box center [392, 133] width 81 height 15
type input "Barber Buzz-004"
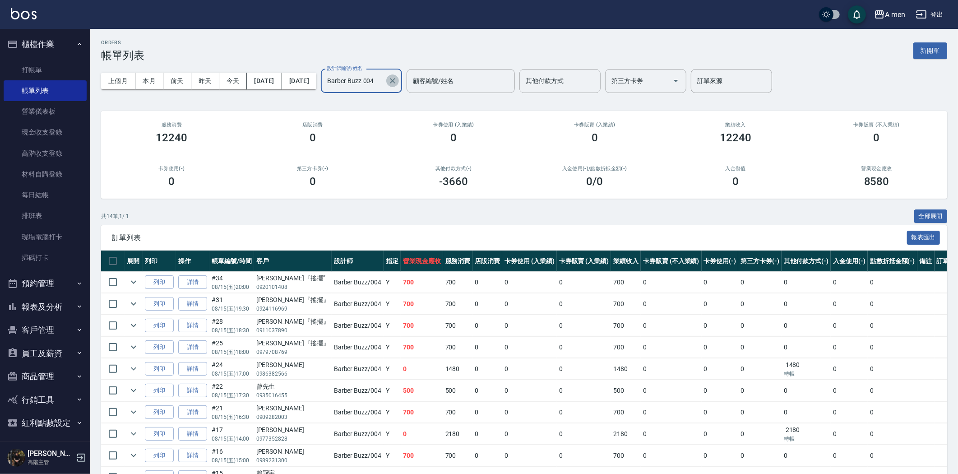
click at [397, 79] on icon "Clear" at bounding box center [392, 80] width 9 height 9
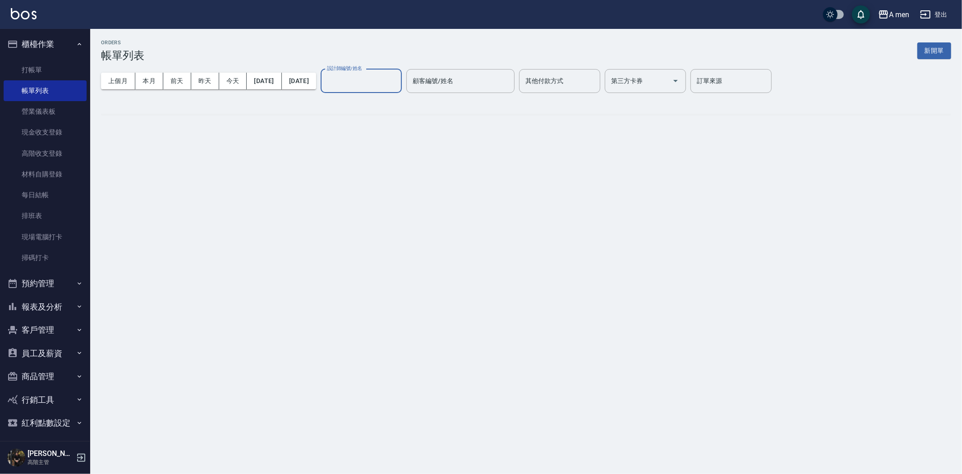
click at [395, 79] on input "設計師編號/姓名" at bounding box center [361, 81] width 73 height 16
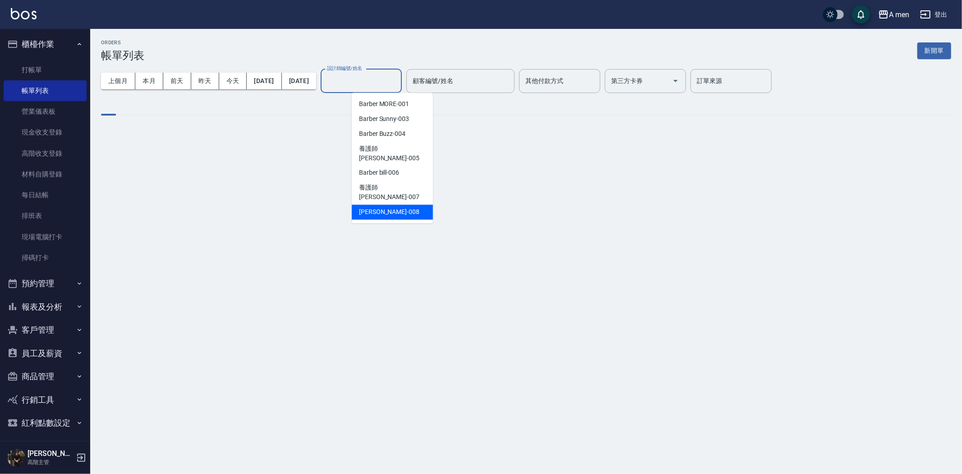
click at [398, 205] on div "Garry -008" at bounding box center [392, 212] width 81 height 15
type input "Garry-008"
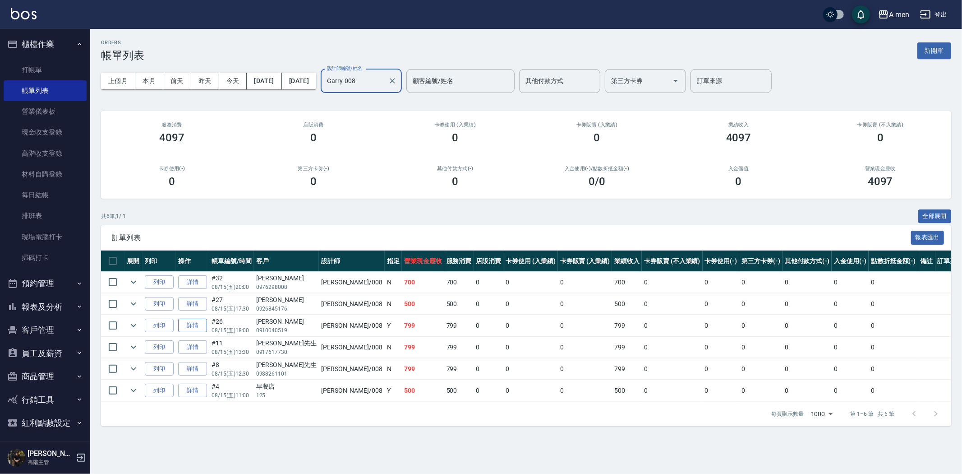
click at [205, 325] on link "詳情" at bounding box center [192, 326] width 29 height 14
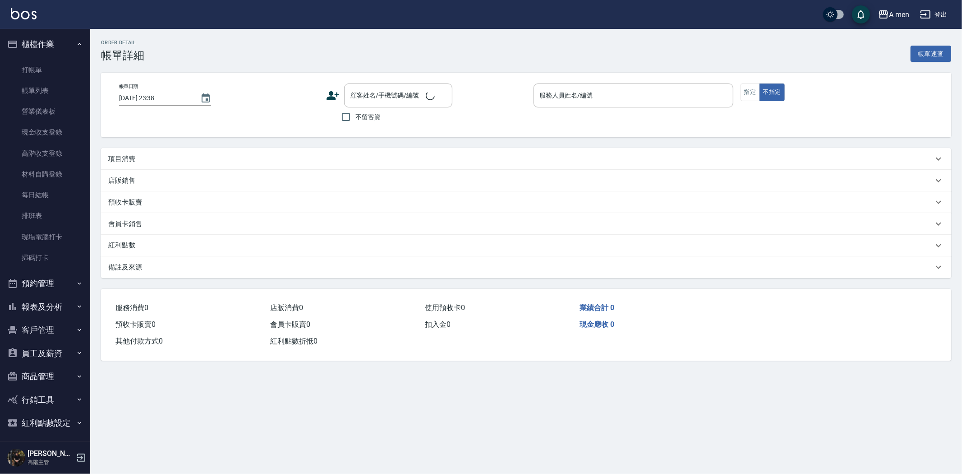
type input "2025/08/15 18:00"
type input "Garry-008"
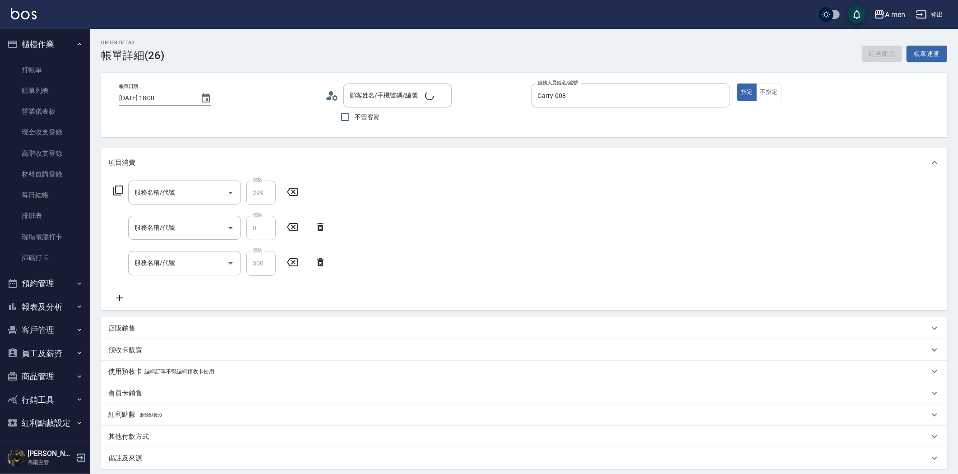
type input "Evan/0910040519/null"
type input "養護師-小資嚴選"
type input "升單獎金-小資嚴選套餐"
type input "組合活動 剪髮"
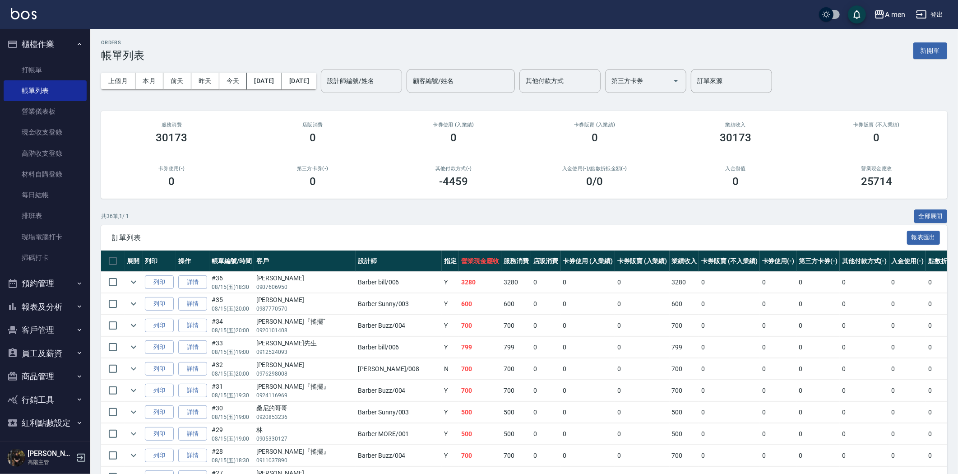
click at [399, 69] on div "設計師編號/姓名" at bounding box center [361, 81] width 81 height 24
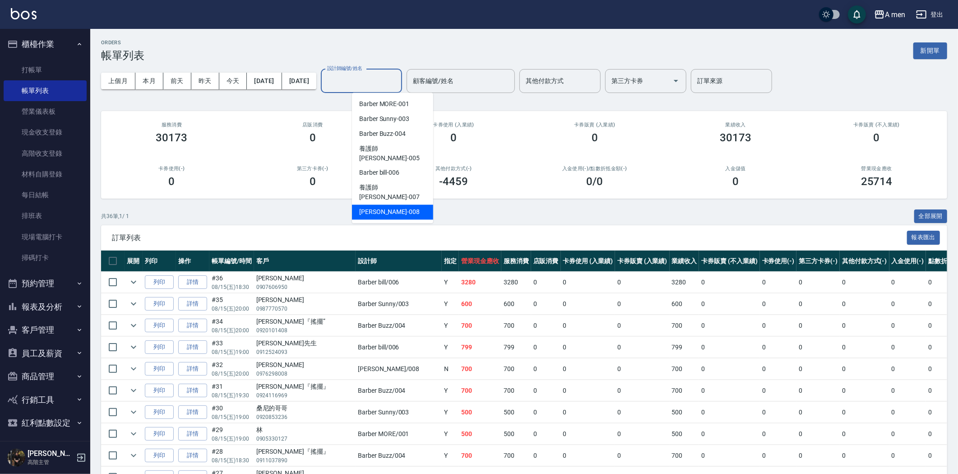
click at [389, 205] on div "Garry -008" at bounding box center [392, 212] width 81 height 15
type input "Garry-008"
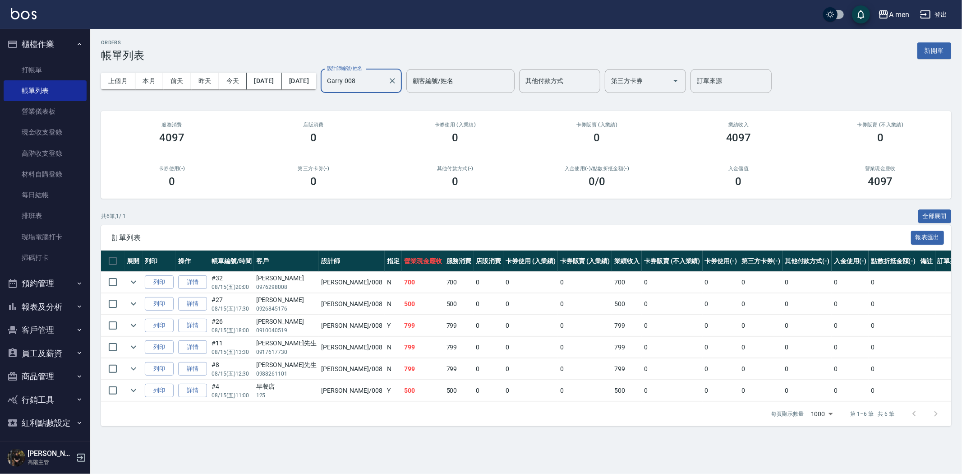
click at [58, 286] on button "預約管理" at bounding box center [45, 283] width 83 height 23
click at [64, 330] on link "單日預約紀錄" at bounding box center [45, 329] width 83 height 21
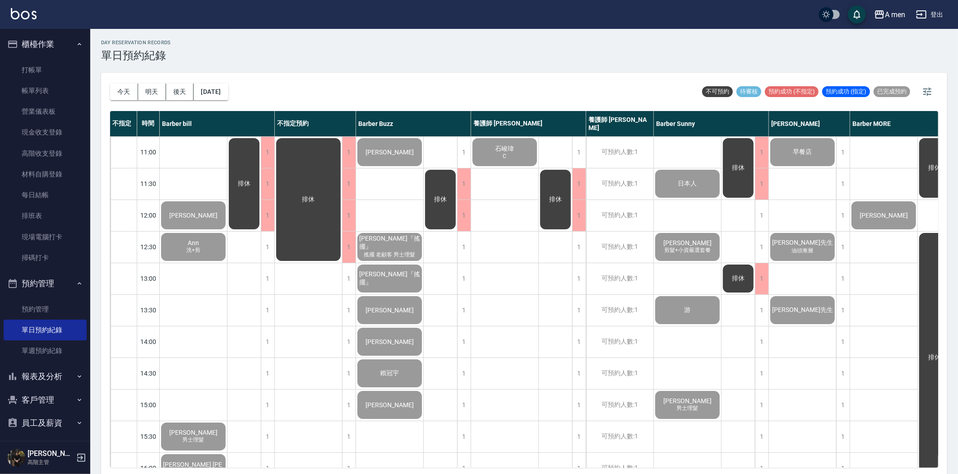
click at [219, 219] on span "[PERSON_NAME]先生" at bounding box center [193, 215] width 52 height 7
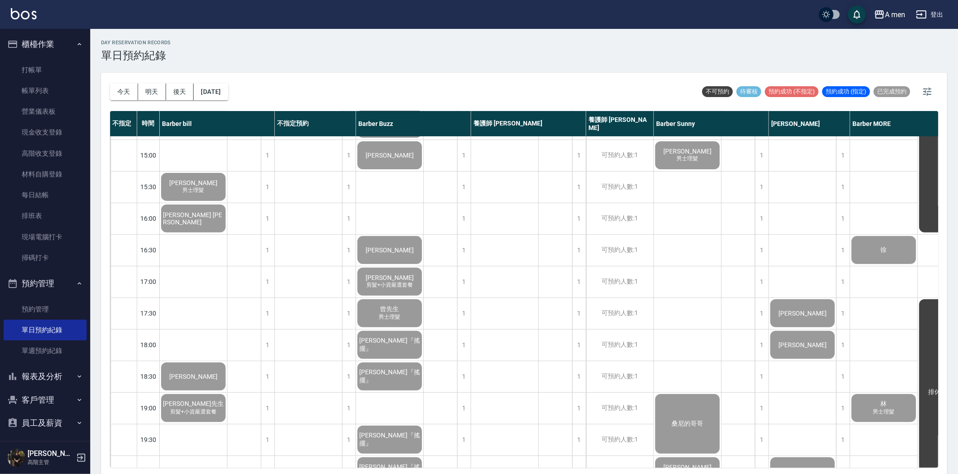
scroll to position [250, 0]
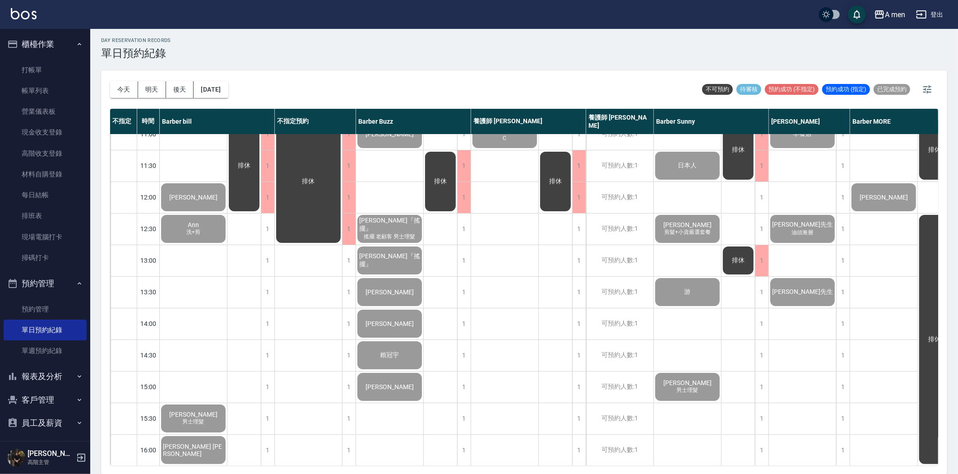
scroll to position [0, 0]
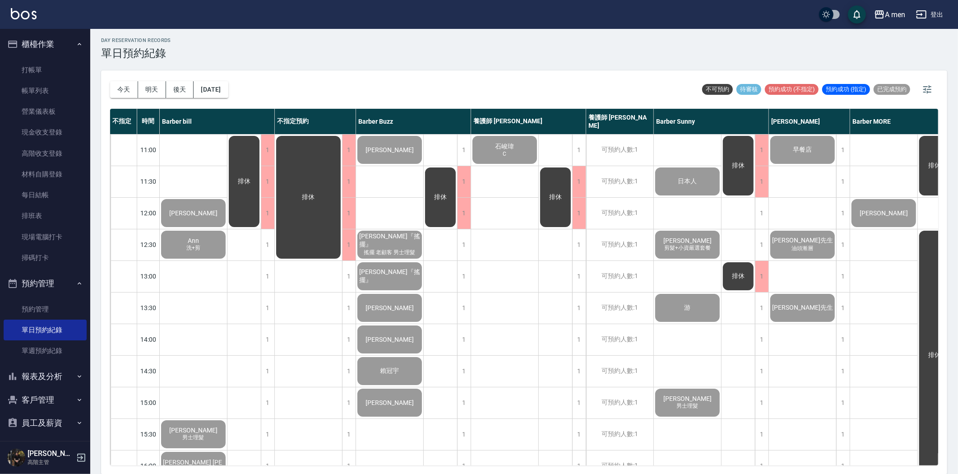
click at [219, 217] on span "[PERSON_NAME]先生" at bounding box center [193, 212] width 52 height 7
click at [49, 88] on link "帳單列表" at bounding box center [45, 90] width 83 height 21
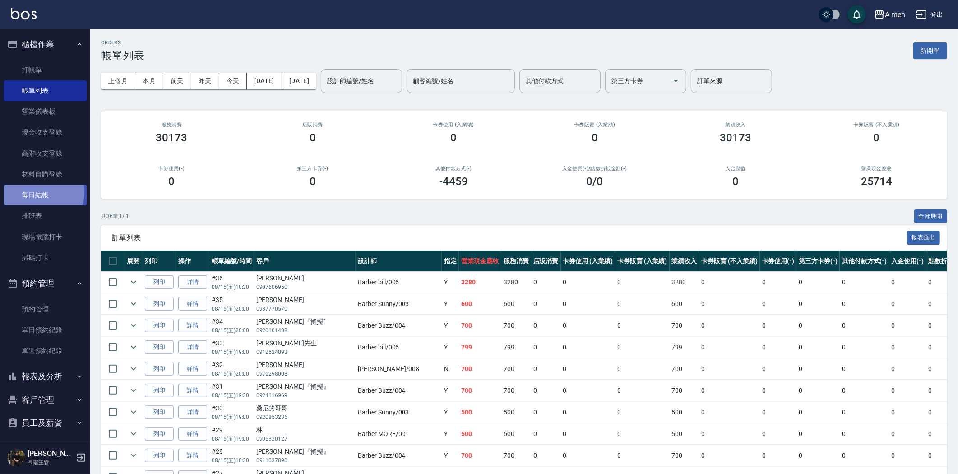
click at [37, 192] on link "每日結帳" at bounding box center [45, 195] width 83 height 21
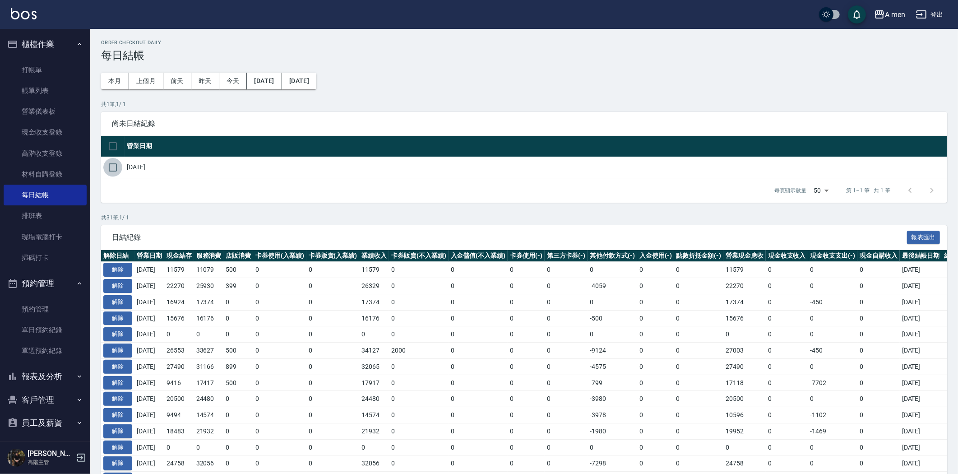
click at [111, 169] on input "checkbox" at bounding box center [112, 167] width 19 height 19
checkbox input "true"
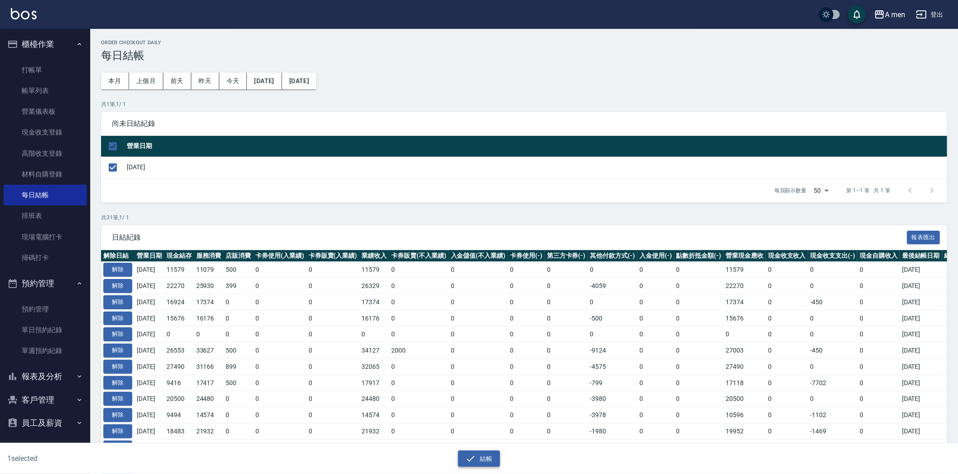
click at [476, 465] on button "結帳" at bounding box center [479, 458] width 42 height 17
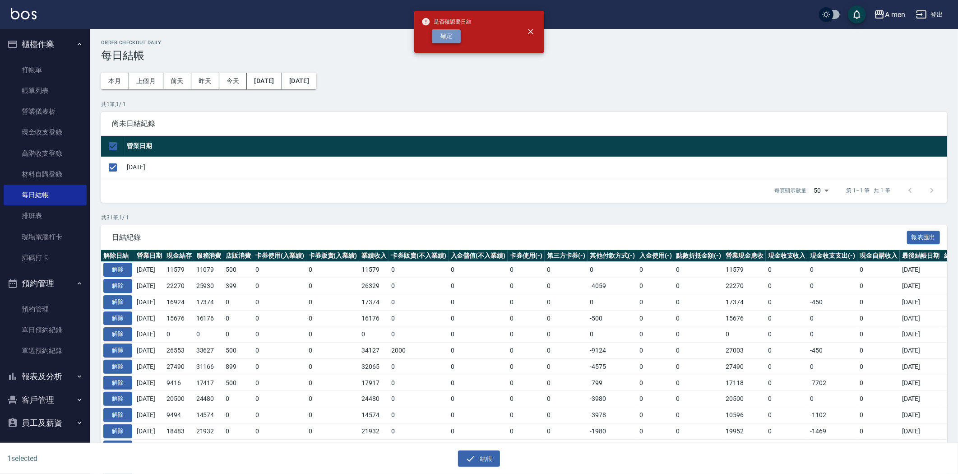
click at [452, 35] on button "確定" at bounding box center [446, 36] width 29 height 14
checkbox input "false"
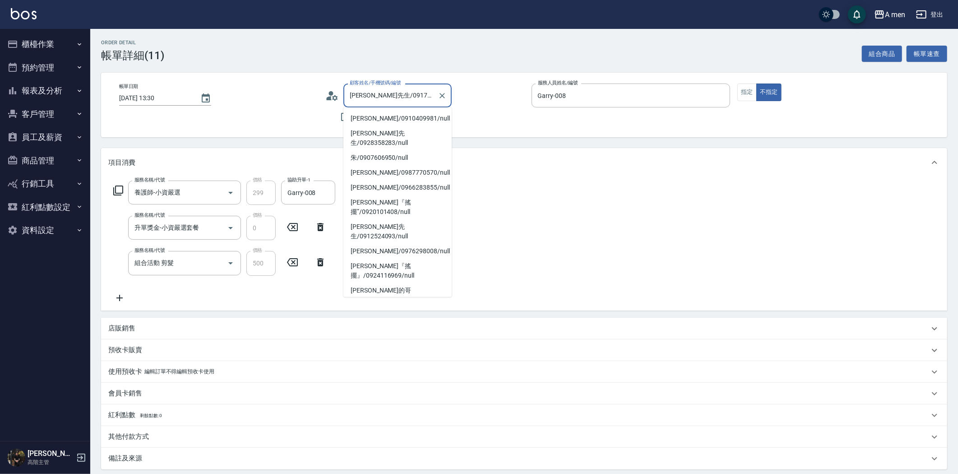
drag, startPoint x: 371, startPoint y: 93, endPoint x: 405, endPoint y: 92, distance: 33.4
click at [405, 92] on input "江先生/0917617730/null" at bounding box center [390, 96] width 87 height 16
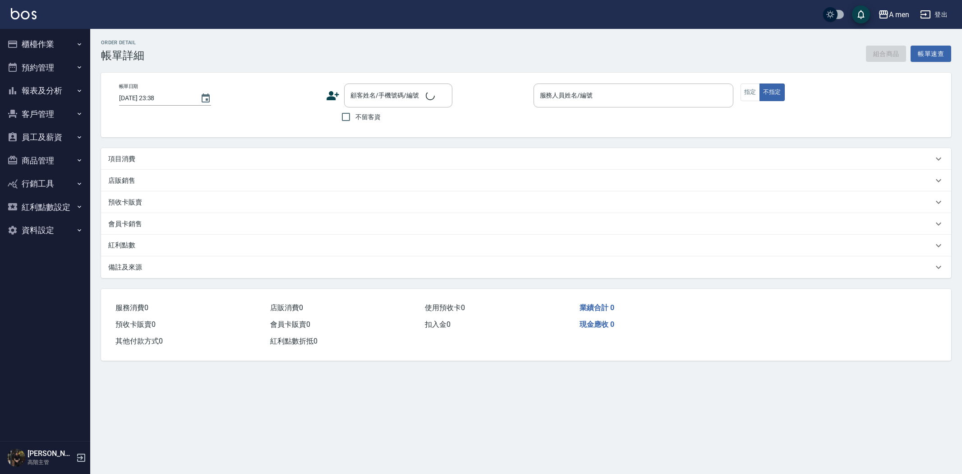
type input "[DATE] 18:00"
type input "Garry-008"
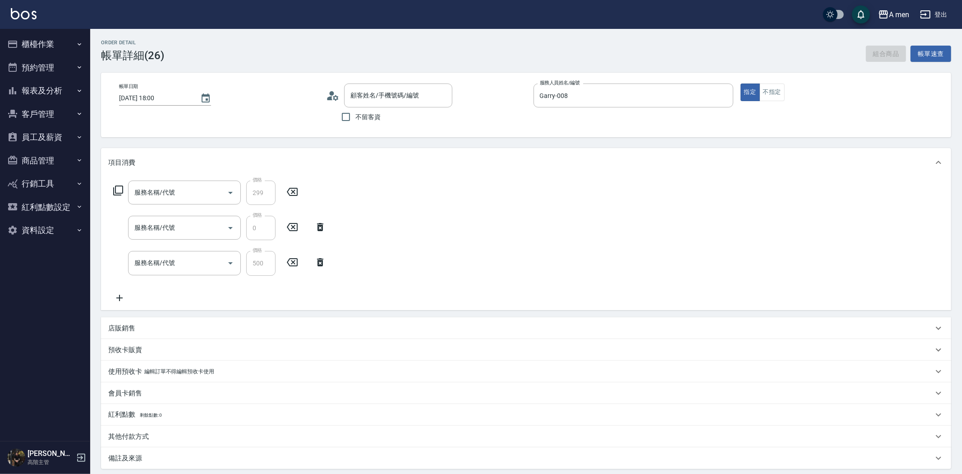
type input "養護師-小資嚴選"
type input "升單獎金-小資嚴選套餐"
type input "組合活動 剪髮"
type input "[PERSON_NAME]/0910040519/null"
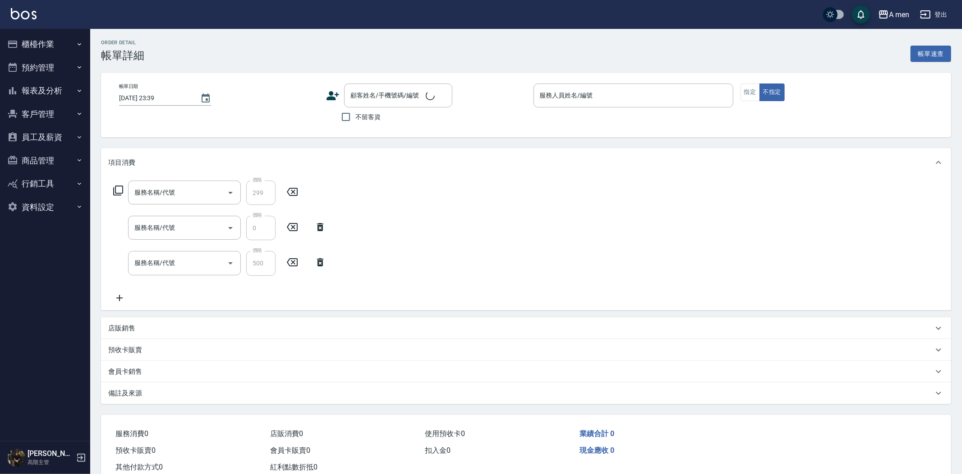
type input "2025/08/15 12:30"
type input "Garry-008"
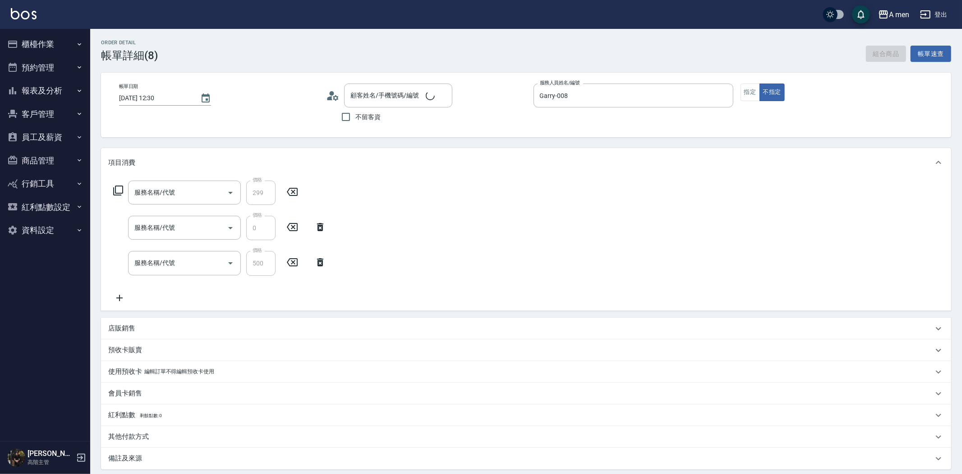
type input "養護師-小資嚴選"
type input "升單獎金-小資嚴選套餐"
type input "組合活動 剪髮"
type input "吳先生/0988261101/null"
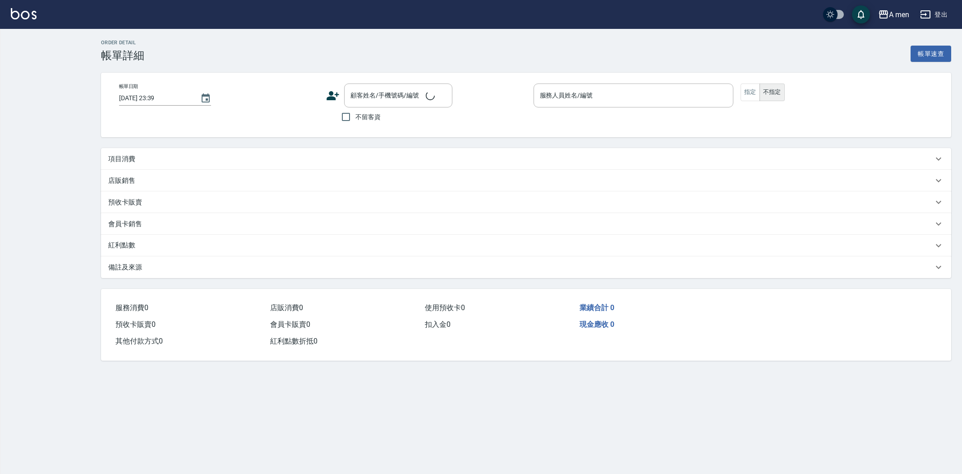
type input "[DATE] 12:30"
type input "Garry-008"
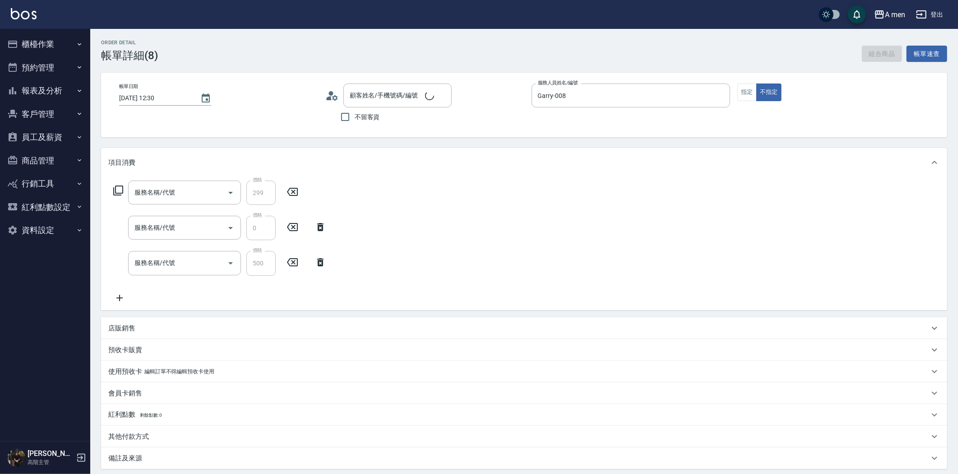
type input "養護師-小資嚴選"
type input "升單獎金-小資嚴選套餐"
type input "組合活動 剪髮"
type input "吳先生/0988261101/null"
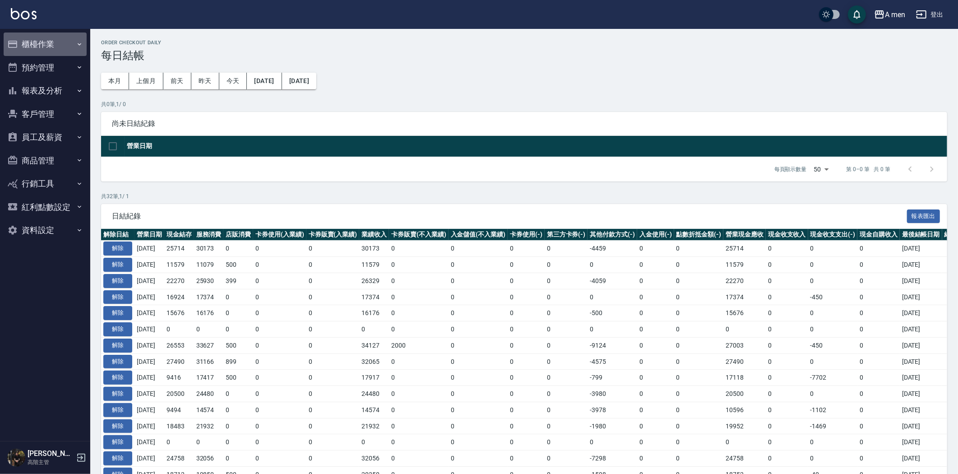
click at [62, 38] on button "櫃檯作業" at bounding box center [45, 43] width 83 height 23
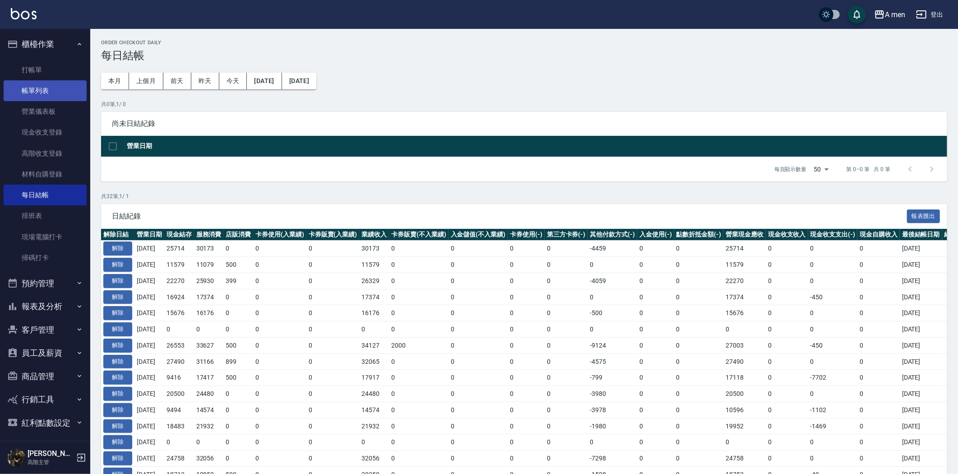
click at [54, 96] on link "帳單列表" at bounding box center [45, 90] width 83 height 21
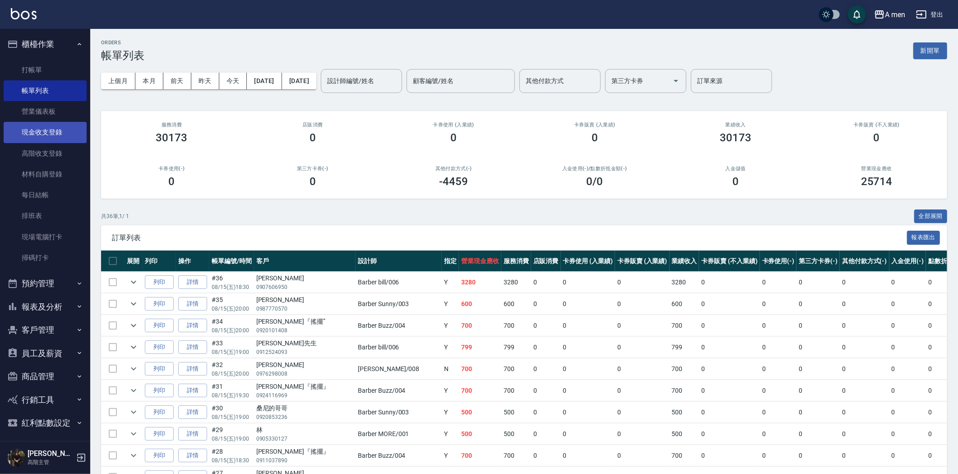
click at [52, 128] on link "現金收支登錄" at bounding box center [45, 132] width 83 height 21
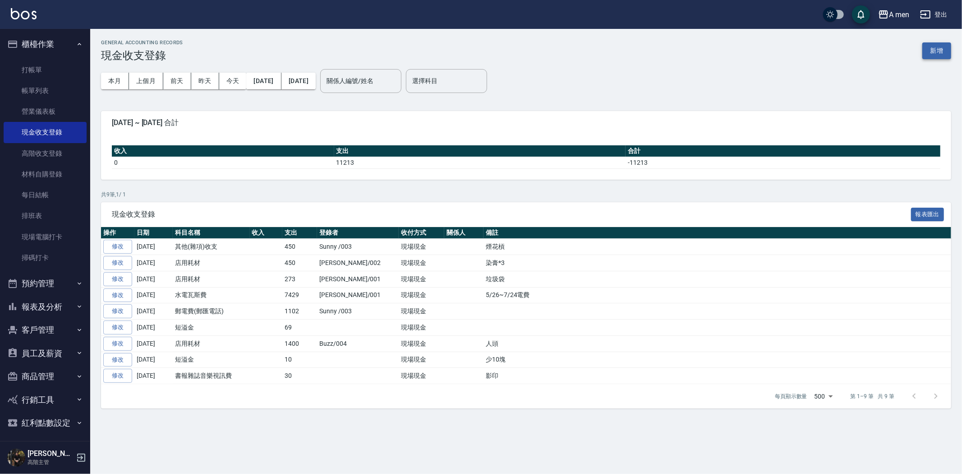
click at [947, 50] on button "新增" at bounding box center [937, 50] width 29 height 17
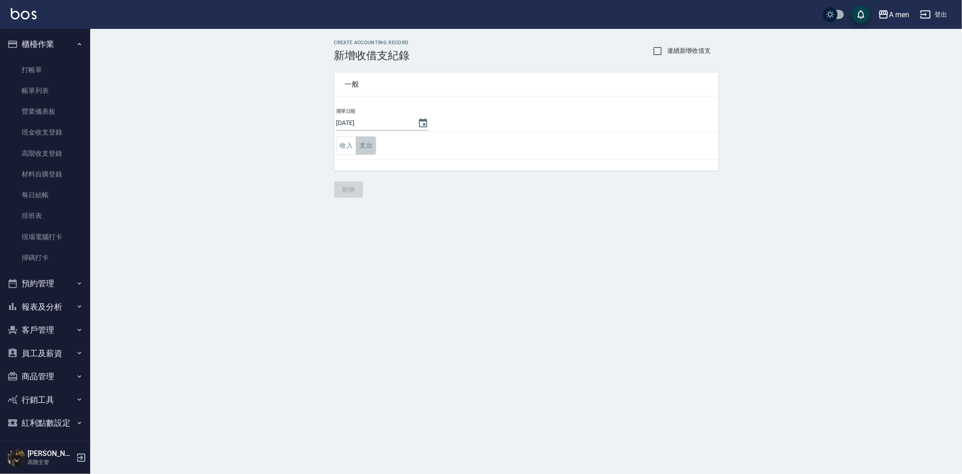
click at [368, 144] on button "支出" at bounding box center [366, 145] width 20 height 19
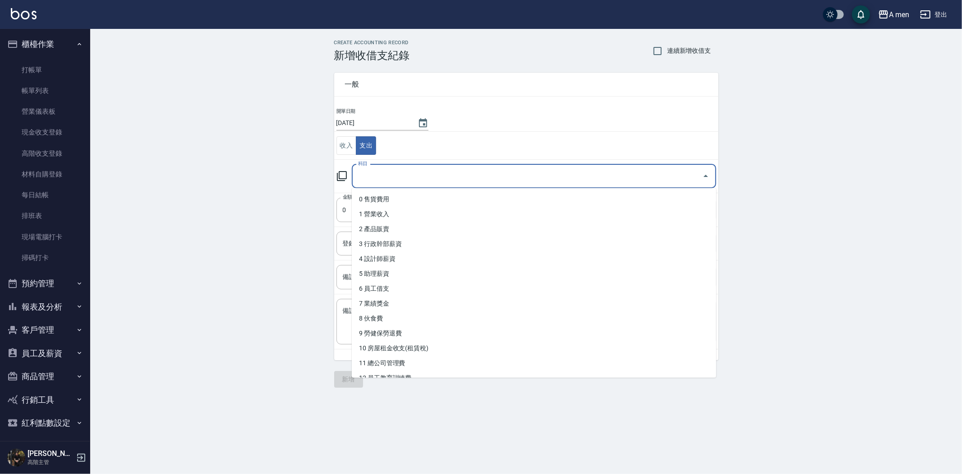
click at [407, 177] on input "科目" at bounding box center [527, 176] width 343 height 16
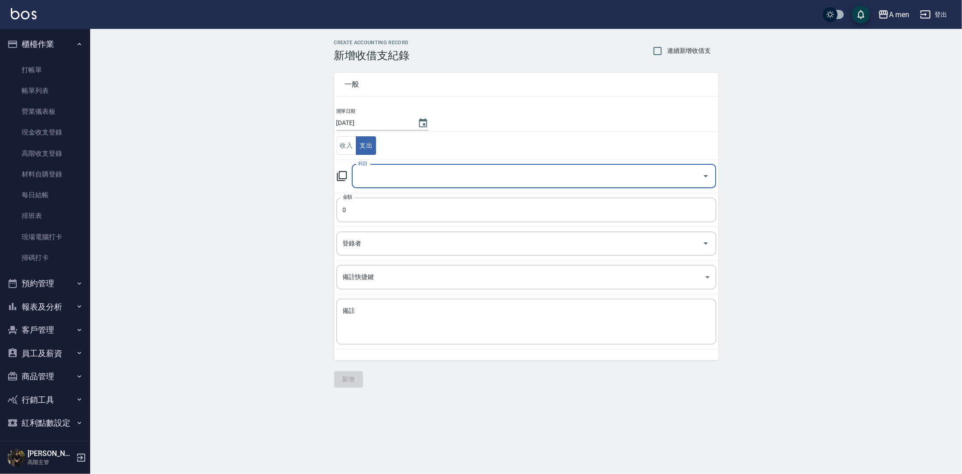
click at [421, 181] on input "科目" at bounding box center [527, 176] width 343 height 16
click at [452, 196] on li "29 短溢金" at bounding box center [534, 199] width 365 height 15
type input "29 短溢金"
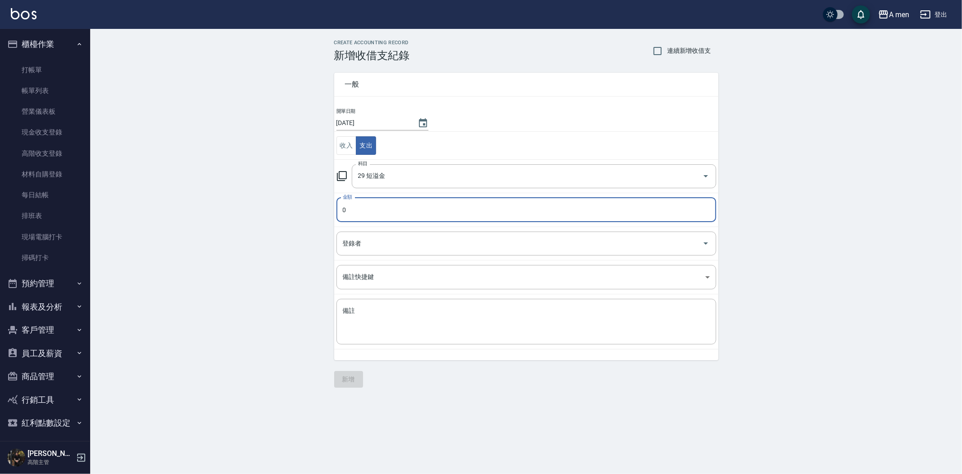
click at [426, 216] on input "0" at bounding box center [527, 210] width 380 height 24
type input "098"
click at [201, 310] on div "CREATE ACCOUNTING RECORD 新增收借支紀錄 連續新增收借支 一般 開單日期 [DATE] 收入 支出 科目 29 短溢金 科目 金額 0…" at bounding box center [526, 214] width 872 height 370
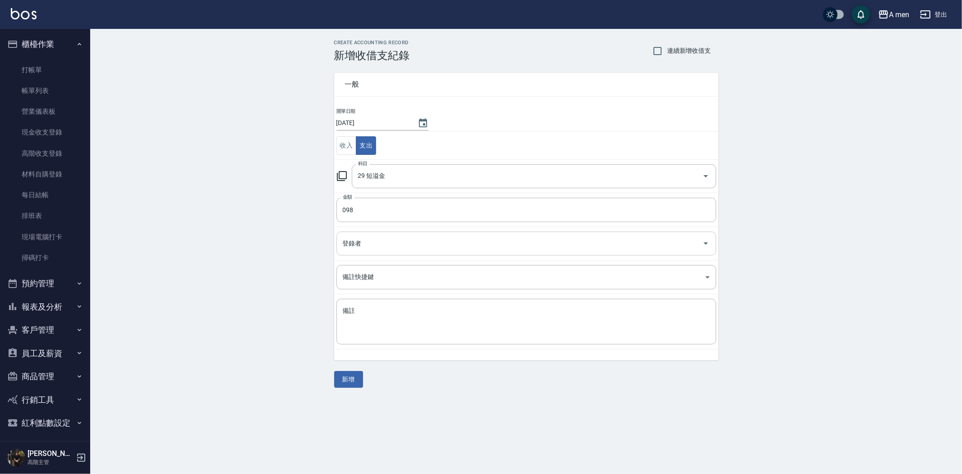
click at [397, 240] on input "登錄者" at bounding box center [520, 244] width 358 height 16
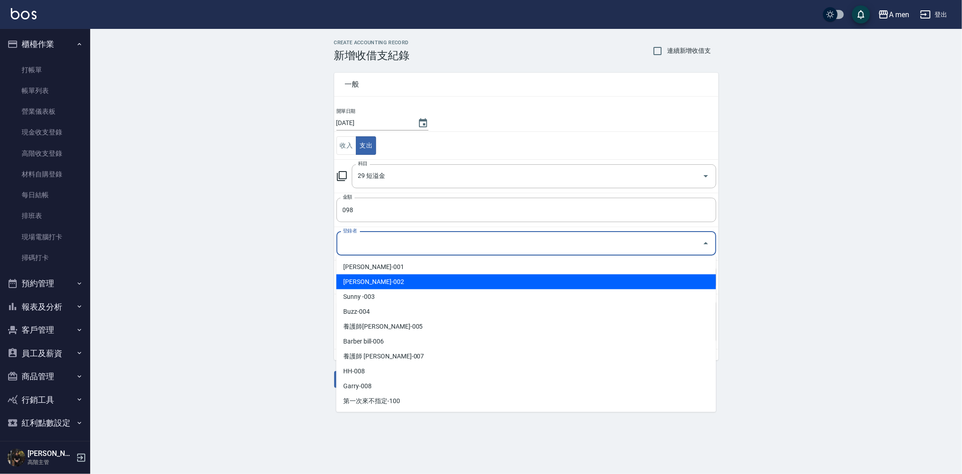
click at [389, 278] on li "[PERSON_NAME]-002" at bounding box center [527, 281] width 380 height 15
type input "[PERSON_NAME]-002"
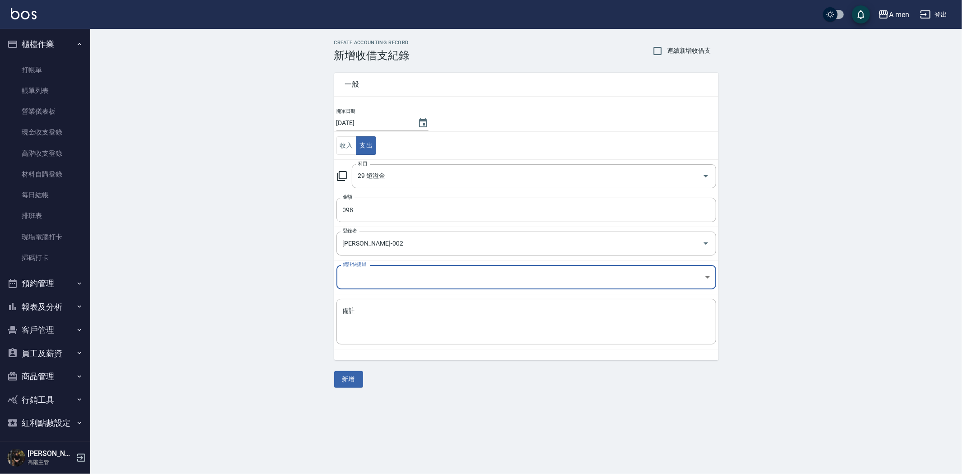
drag, startPoint x: 285, startPoint y: 279, endPoint x: 302, endPoint y: 291, distance: 20.8
click at [285, 278] on div "CREATE ACCOUNTING RECORD 新增收借支紀錄 連續新增收借支 一般 開單日期 [DATE] 收入 支出 科目 29 短溢金 科目 金額 0…" at bounding box center [526, 214] width 872 height 370
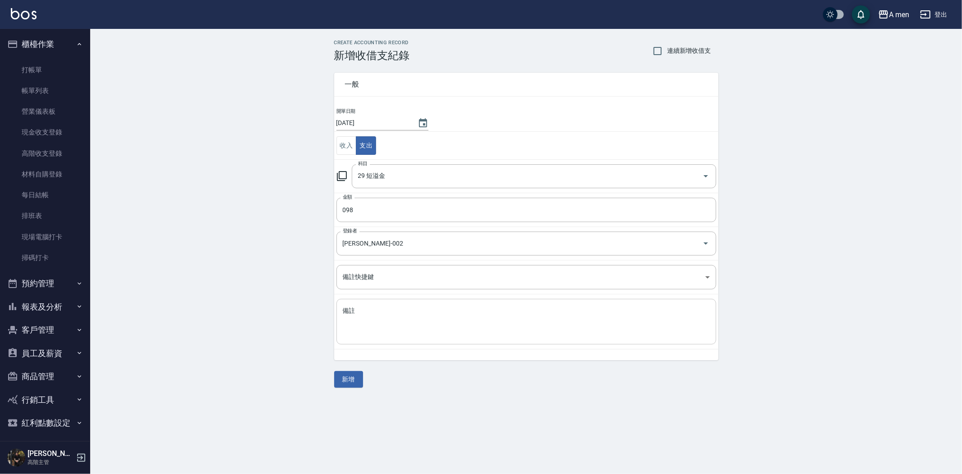
click at [343, 311] on textarea "備註" at bounding box center [526, 321] width 367 height 31
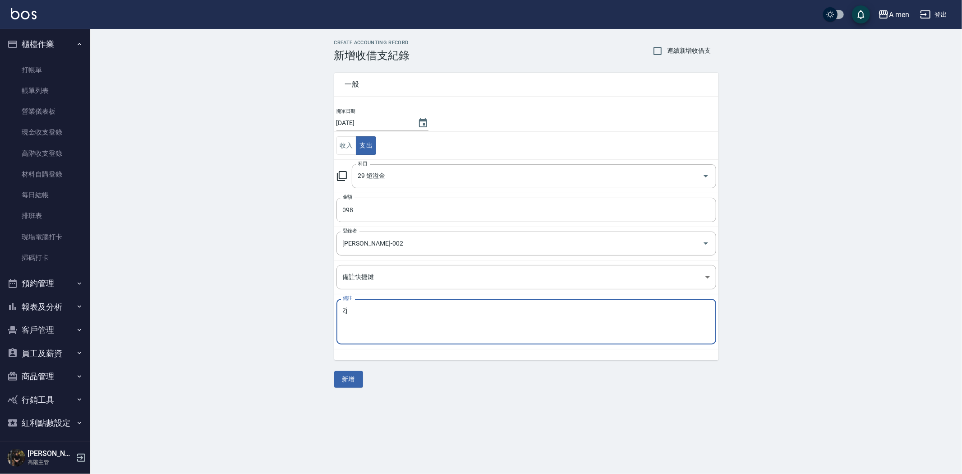
type textarea "2"
type textarea "短"
click at [378, 309] on textarea "備註" at bounding box center [526, 321] width 367 height 31
drag, startPoint x: 386, startPoint y: 324, endPoint x: 279, endPoint y: 291, distance: 111.8
click at [279, 292] on div "CREATE ACCOUNTING RECORD 新增收借支紀錄 連續新增收借支 一般 開單日期 [DATE] 收入 支出 科目 29 短溢金 科目 金額 0…" at bounding box center [526, 214] width 872 height 370
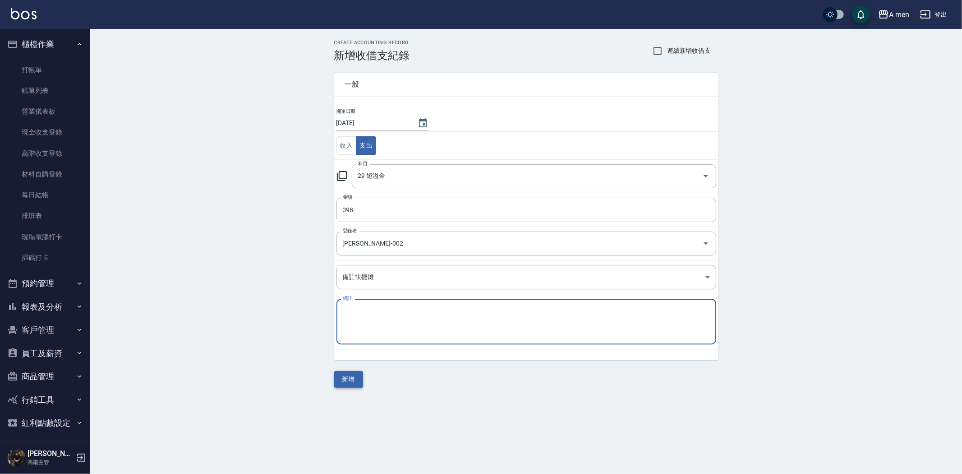
click at [354, 377] on button "新增" at bounding box center [348, 379] width 29 height 17
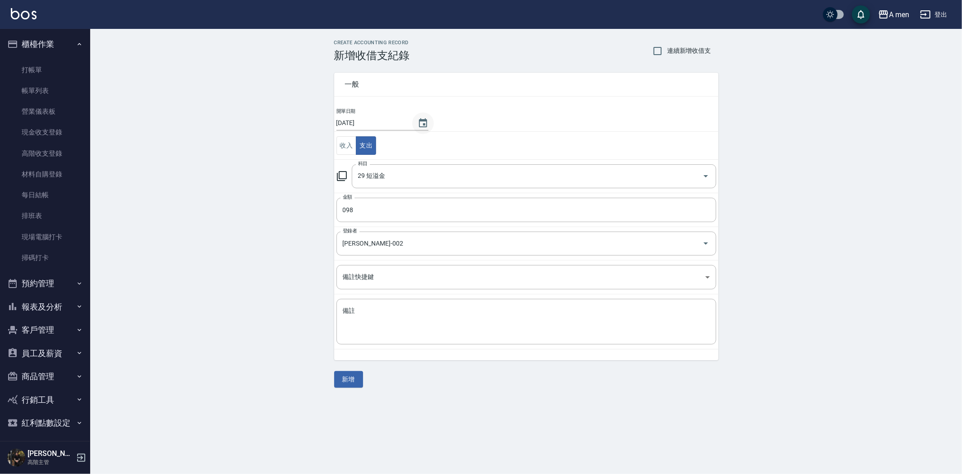
click at [417, 114] on button "Choose date, selected date is 2025-08-15" at bounding box center [423, 123] width 22 height 22
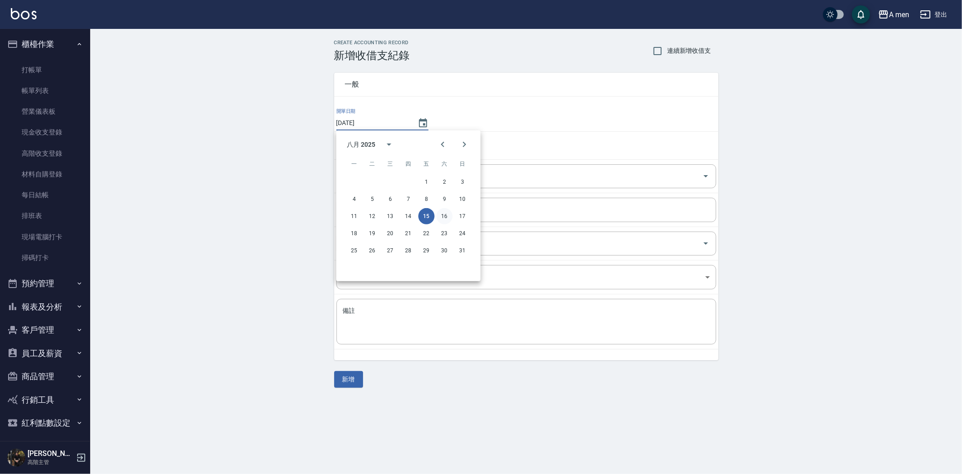
click at [445, 214] on button "16" at bounding box center [445, 216] width 16 height 16
type input "[DATE]"
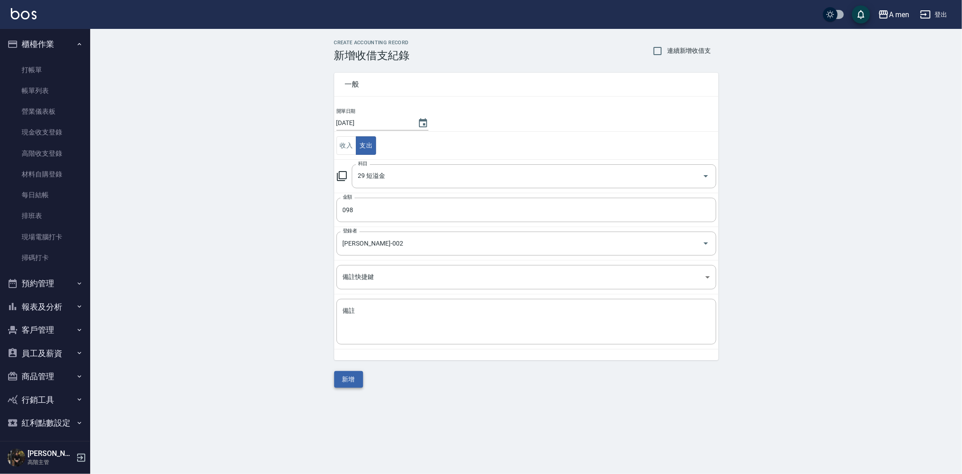
click at [339, 381] on button "新增" at bounding box center [348, 379] width 29 height 17
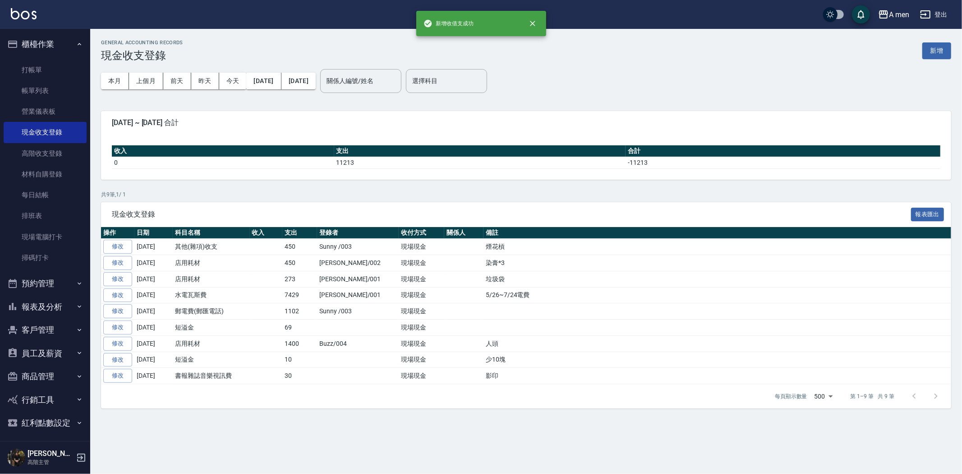
click at [598, 205] on div "現金收支登錄 報表匯出" at bounding box center [526, 214] width 851 height 25
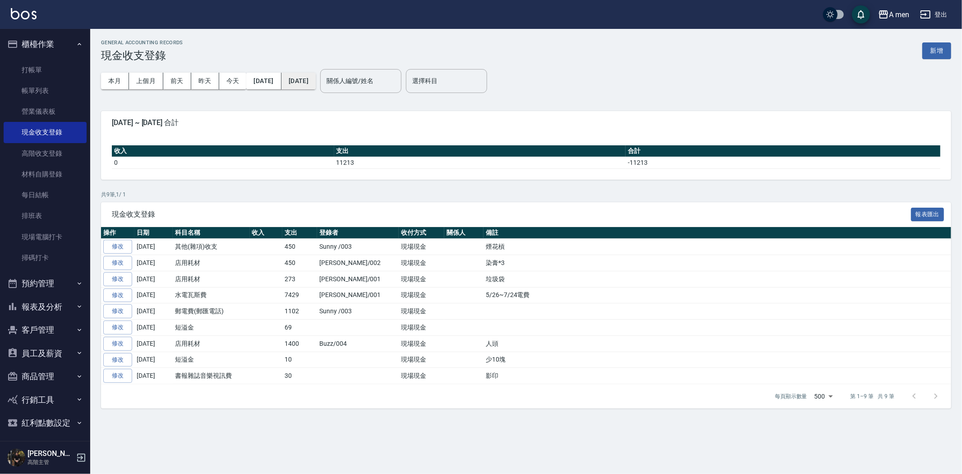
click at [313, 78] on button "[DATE]" at bounding box center [299, 81] width 34 height 17
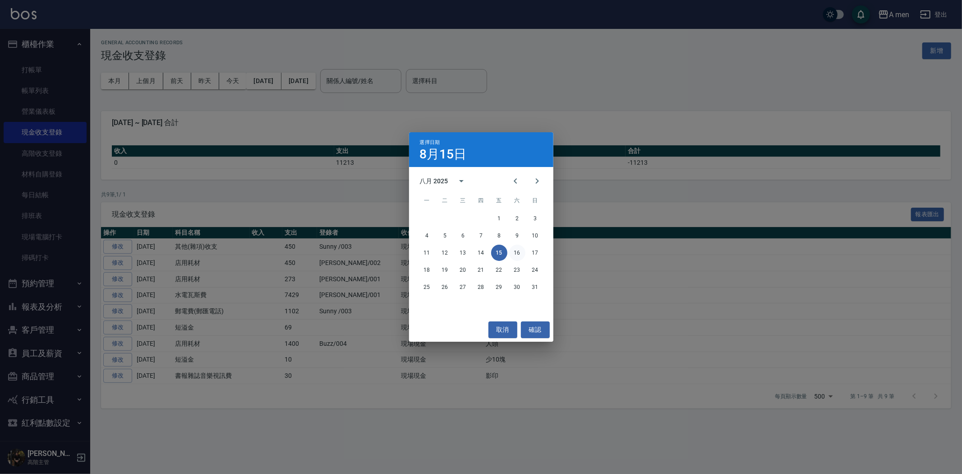
click at [518, 254] on button "16" at bounding box center [517, 253] width 16 height 16
